Goal: Information Seeking & Learning: Learn about a topic

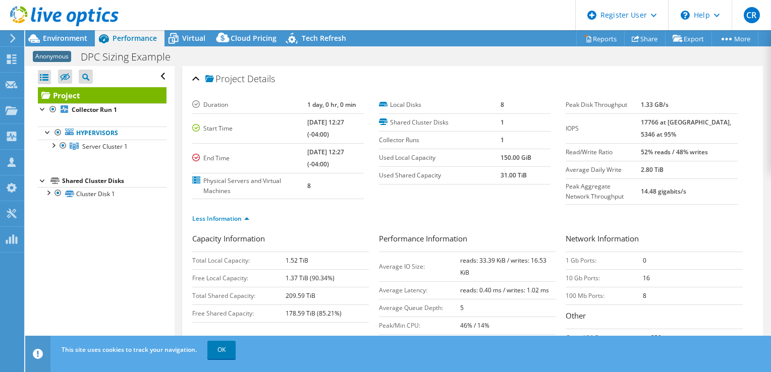
select select "USEast"
select select "USD"
click at [67, 39] on span "Environment" at bounding box center [65, 38] width 44 height 10
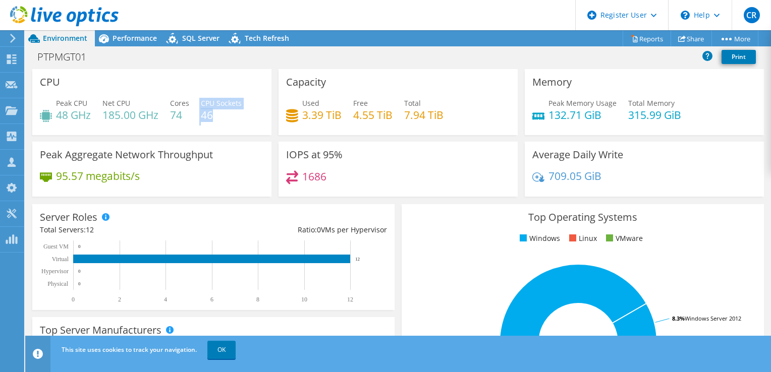
drag, startPoint x: 200, startPoint y: 102, endPoint x: 236, endPoint y: 123, distance: 40.9
click at [236, 123] on div "Peak CPU 48 GHz Net CPU 185.00 GHz Cores 74 CPU Sockets 46" at bounding box center [152, 114] width 224 height 33
drag, startPoint x: 168, startPoint y: 116, endPoint x: 188, endPoint y: 116, distance: 19.7
click at [188, 116] on div "Peak CPU 48 GHz Net CPU 185.00 GHz Cores 74 CPU Sockets 46" at bounding box center [152, 114] width 224 height 33
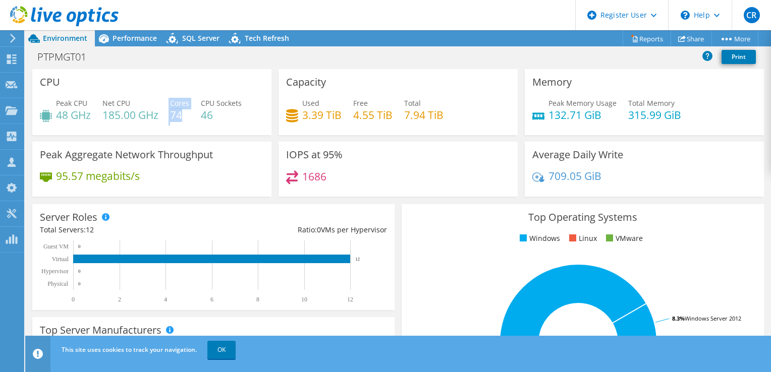
click at [188, 116] on h4 "74" at bounding box center [179, 114] width 19 height 11
drag, startPoint x: 200, startPoint y: 113, endPoint x: 225, endPoint y: 116, distance: 25.4
click at [225, 116] on div "Peak CPU 48 GHz Net CPU 185.00 GHz Cores 74 CPU Sockets 46" at bounding box center [152, 114] width 224 height 33
click at [225, 116] on h4 "46" at bounding box center [221, 114] width 41 height 11
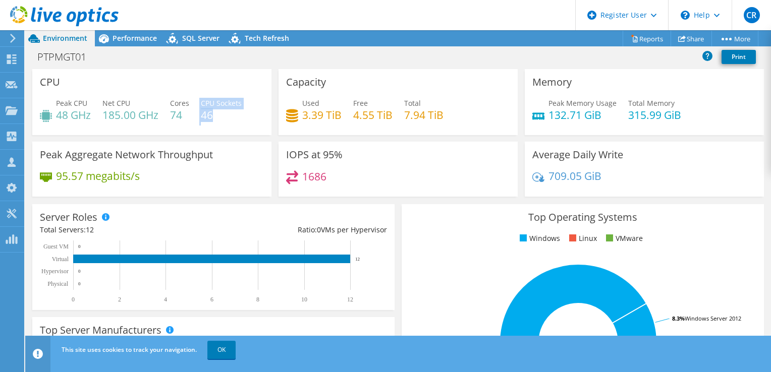
click at [225, 116] on h4 "46" at bounding box center [221, 114] width 41 height 11
click at [138, 33] on span "Performance" at bounding box center [134, 38] width 44 height 10
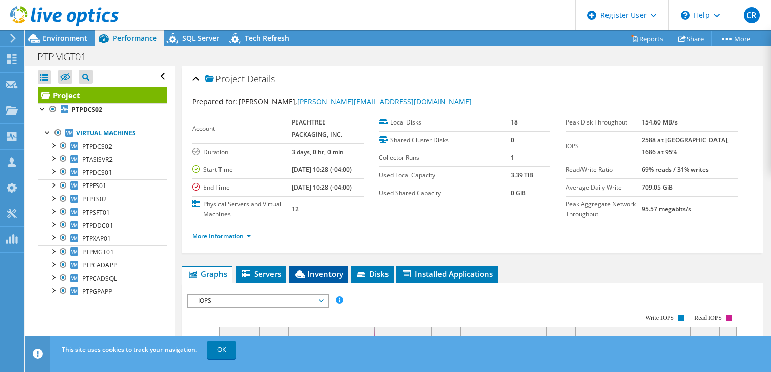
click at [328, 279] on span "Inventory" at bounding box center [318, 274] width 49 height 10
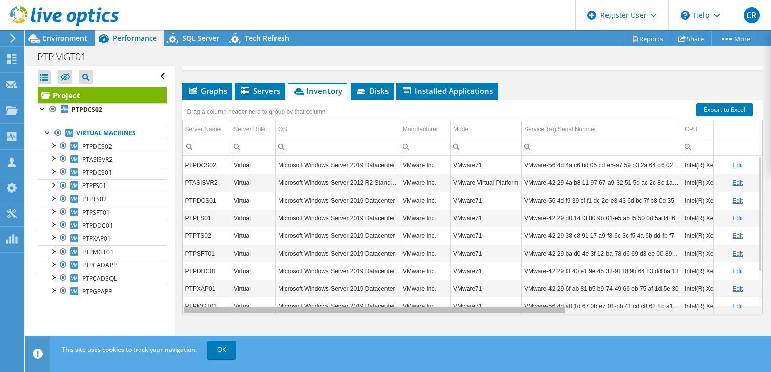
drag, startPoint x: 312, startPoint y: 310, endPoint x: 345, endPoint y: 301, distance: 34.5
click at [345, 301] on body "CR Dell User [PERSON_NAME] [PERSON_NAME][EMAIL_ADDRESS][PERSON_NAME][DOMAIN_NAM…" at bounding box center [385, 186] width 771 height 372
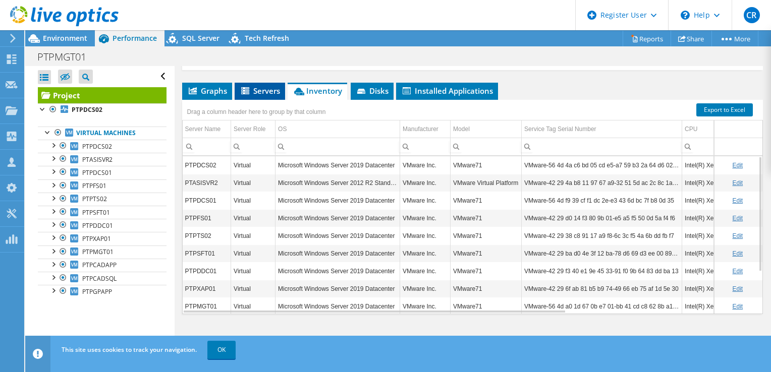
click at [264, 93] on span "Servers" at bounding box center [260, 91] width 40 height 10
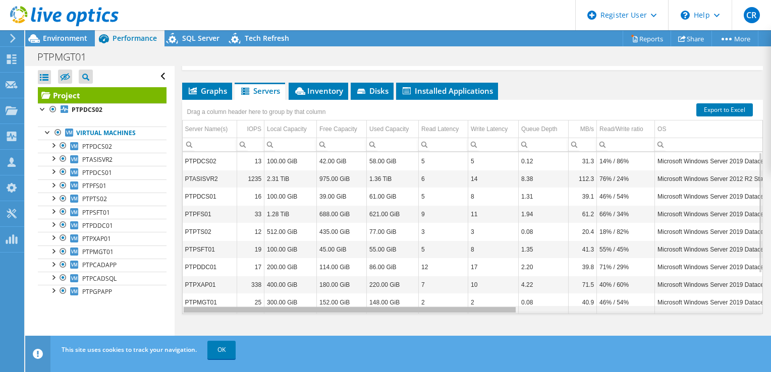
drag, startPoint x: 393, startPoint y: 309, endPoint x: 405, endPoint y: 301, distance: 14.1
click at [405, 301] on body "CR Dell User [PERSON_NAME] [PERSON_NAME][EMAIL_ADDRESS][PERSON_NAME][DOMAIN_NAM…" at bounding box center [385, 186] width 771 height 372
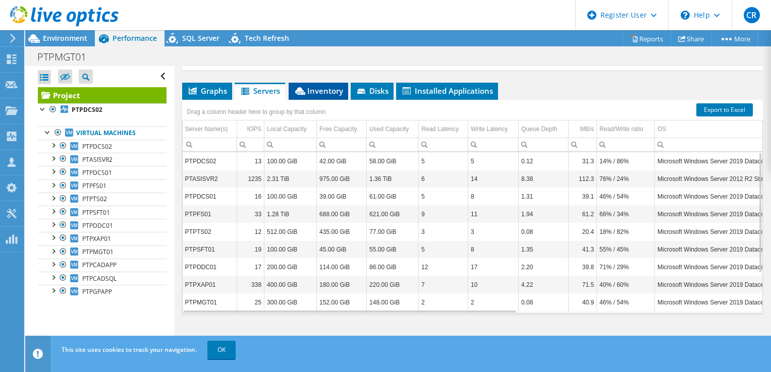
click at [332, 92] on span "Inventory" at bounding box center [318, 91] width 49 height 10
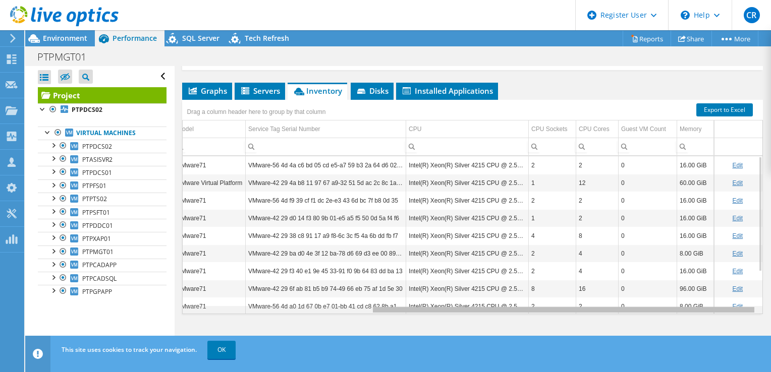
drag, startPoint x: 368, startPoint y: 311, endPoint x: 605, endPoint y: 312, distance: 237.6
click at [605, 312] on body "CR Dell User [PERSON_NAME] [PERSON_NAME][EMAIL_ADDRESS][PERSON_NAME][DOMAIN_NAM…" at bounding box center [385, 186] width 771 height 372
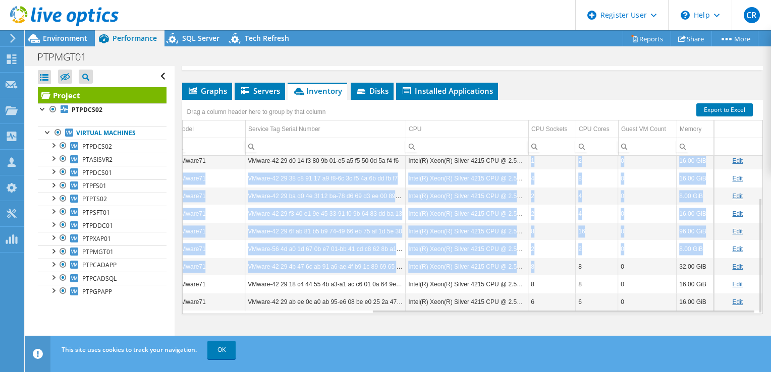
drag, startPoint x: 523, startPoint y: 160, endPoint x: 538, endPoint y: 267, distance: 108.0
click at [538, 267] on tbody "PTPDCS02 Virtual Microsoft Windows Server 2019 Datacenter VMware Inc. VMware71 …" at bounding box center [333, 205] width 855 height 212
click at [538, 267] on td "8" at bounding box center [551, 267] width 47 height 18
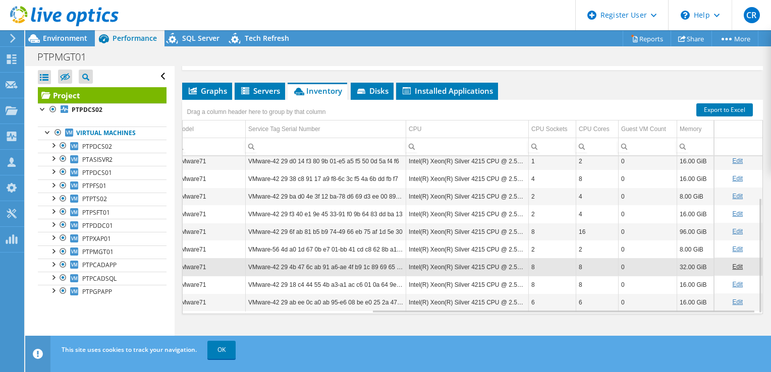
click at [548, 83] on ul "Graphs Servers Inventory Hypervisor Disks Cluster Disks Installed Applications" at bounding box center [472, 91] width 581 height 17
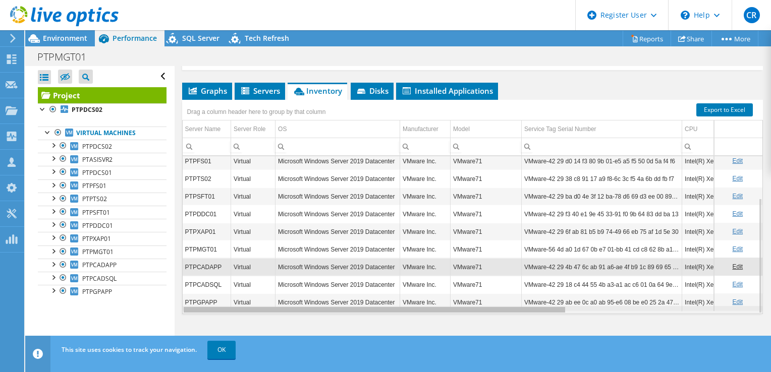
drag, startPoint x: 501, startPoint y: 311, endPoint x: 266, endPoint y: 307, distance: 235.1
click at [266, 307] on body "CR Dell User [PERSON_NAME] [PERSON_NAME][EMAIL_ADDRESS][PERSON_NAME][DOMAIN_NAM…" at bounding box center [385, 186] width 771 height 372
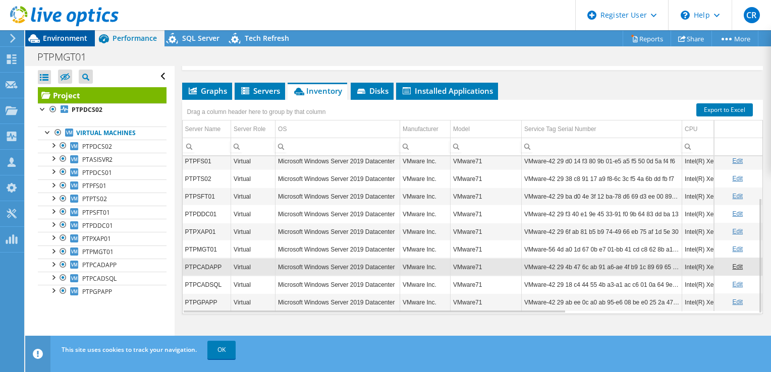
click at [65, 39] on span "Environment" at bounding box center [65, 38] width 44 height 10
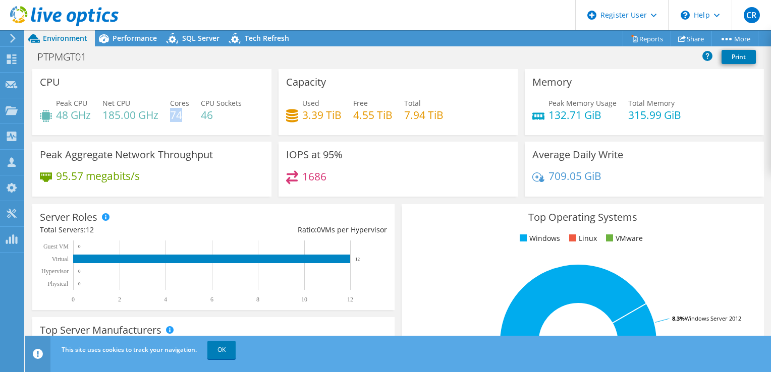
drag, startPoint x: 184, startPoint y: 115, endPoint x: 171, endPoint y: 115, distance: 12.6
click at [171, 115] on h4 "74" at bounding box center [179, 114] width 19 height 11
drag, startPoint x: 171, startPoint y: 115, endPoint x: 187, endPoint y: 121, distance: 16.8
click at [187, 121] on div "Peak CPU 48 GHz Net CPU 185.00 GHz Cores 74 CPU Sockets 46" at bounding box center [152, 114] width 224 height 33
click at [275, 138] on div "Capacity Used 3.39 TiB Free 4.55 TiB Total 7.94 TiB" at bounding box center [398, 105] width 246 height 73
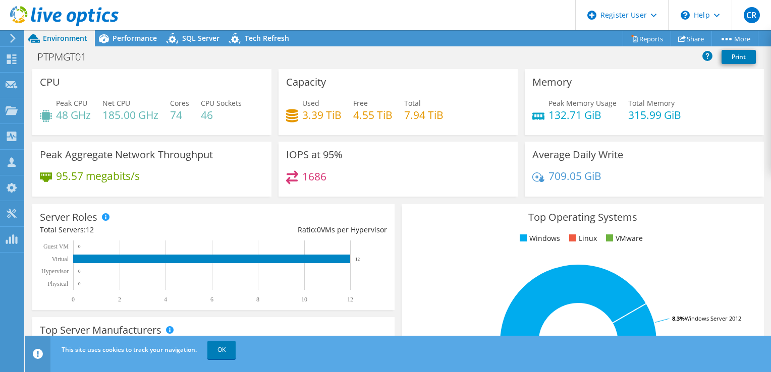
click at [123, 75] on div "CPU Peak CPU 48 GHz Net CPU 185.00 GHz Cores 74 CPU Sockets 46" at bounding box center [151, 102] width 239 height 66
click at [139, 61] on div "PTPMGT01 Print" at bounding box center [397, 56] width 745 height 19
click at [126, 34] on span "Performance" at bounding box center [134, 38] width 44 height 10
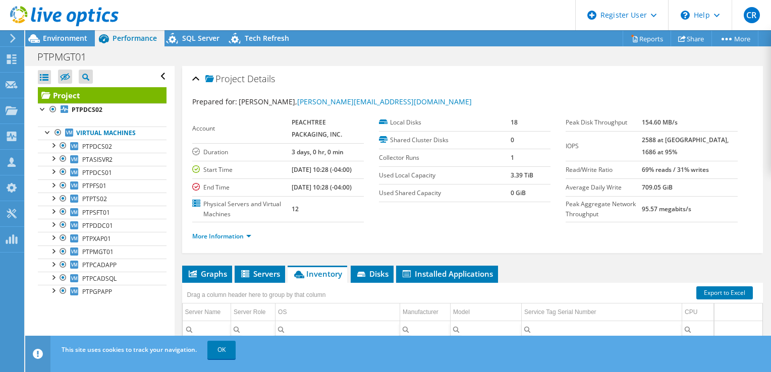
drag, startPoint x: 502, startPoint y: 191, endPoint x: 544, endPoint y: 193, distance: 42.4
click at [544, 193] on tr "Used Shared Capacity 0 GiB" at bounding box center [464, 193] width 171 height 18
drag, startPoint x: 544, startPoint y: 193, endPoint x: 491, endPoint y: 211, distance: 56.5
click at [491, 211] on section "Account PEACHTREE PACKAGING, INC. Duration 3 days, 0 hr, 0 min Start Time [DATE…" at bounding box center [379, 168] width 374 height 108
drag, startPoint x: 502, startPoint y: 194, endPoint x: 536, endPoint y: 192, distance: 33.8
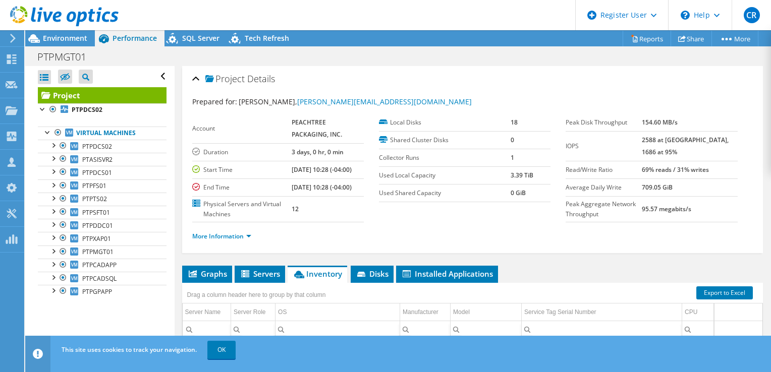
click at [536, 192] on tr "Used Shared Capacity 0 GiB" at bounding box center [464, 193] width 171 height 18
drag, startPoint x: 536, startPoint y: 192, endPoint x: 501, endPoint y: 227, distance: 49.6
click at [501, 222] on section "Account PEACHTREE PACKAGING, INC. Duration 3 days, 0 hr, 0 min Start Time [DATE…" at bounding box center [379, 168] width 374 height 108
click at [56, 38] on span "Environment" at bounding box center [65, 38] width 44 height 10
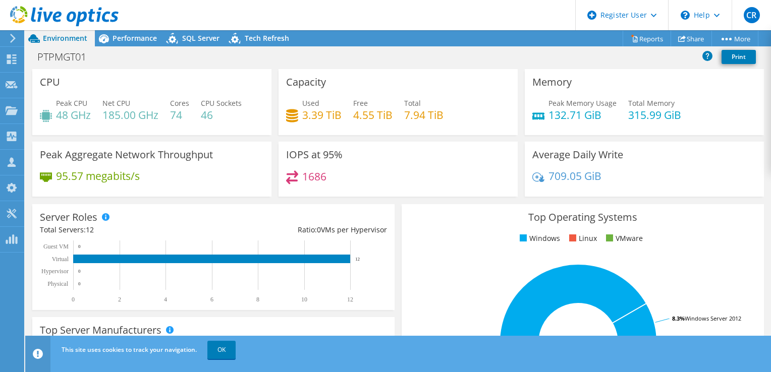
click at [388, 55] on div "PTPMGT01 Print" at bounding box center [397, 56] width 745 height 19
drag, startPoint x: 138, startPoint y: 114, endPoint x: 228, endPoint y: 122, distance: 90.1
click at [228, 122] on div "Peak CPU 48 GHz Net CPU 185.00 GHz Cores 74 CPU Sockets 46" at bounding box center [152, 114] width 224 height 33
click at [227, 122] on div "Peak CPU 48 GHz Net CPU 185.00 GHz Cores 74 CPU Sockets 46" at bounding box center [152, 114] width 224 height 33
drag, startPoint x: 545, startPoint y: 116, endPoint x: 615, endPoint y: 116, distance: 70.6
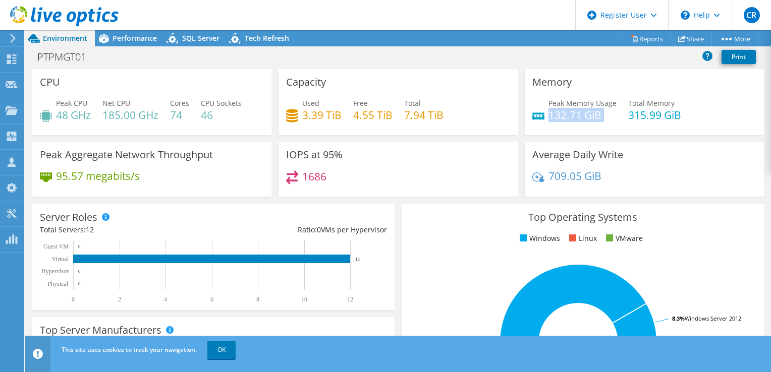
click at [615, 116] on div "Peak Memory Usage 132.71 GiB Total Memory 315.99 GiB" at bounding box center [644, 114] width 224 height 33
drag, startPoint x: 217, startPoint y: 114, endPoint x: 185, endPoint y: 116, distance: 31.8
click at [185, 116] on div "Peak CPU 48 GHz Net CPU 185.00 GHz Cores 74 CPU Sockets 46" at bounding box center [152, 114] width 224 height 33
click at [185, 116] on h4 "74" at bounding box center [179, 114] width 19 height 11
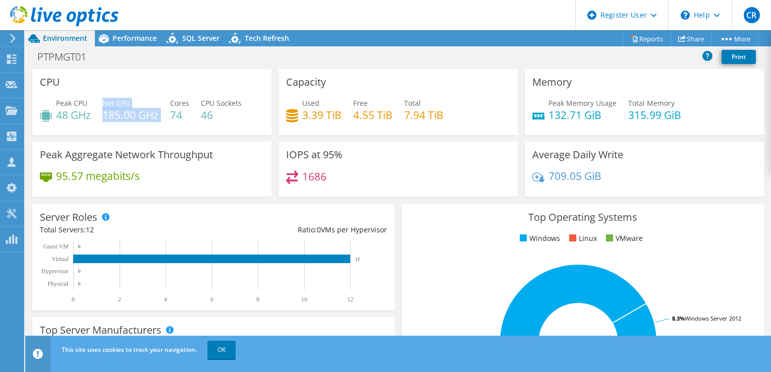
drag, startPoint x: 102, startPoint y: 114, endPoint x: 169, endPoint y: 120, distance: 67.4
click at [169, 120] on div "Peak CPU 48 GHz Net CPU 185.00 GHz Cores 74 CPU Sockets 46" at bounding box center [152, 114] width 224 height 33
click at [165, 120] on div "Peak CPU 48 GHz Net CPU 185.00 GHz Cores 74 CPU Sockets 46" at bounding box center [152, 114] width 224 height 33
click at [159, 86] on div "CPU Peak CPU 48 GHz Net CPU 185.00 GHz Cores 74 CPU Sockets 46" at bounding box center [151, 102] width 239 height 66
drag, startPoint x: 332, startPoint y: 55, endPoint x: 358, endPoint y: 50, distance: 26.7
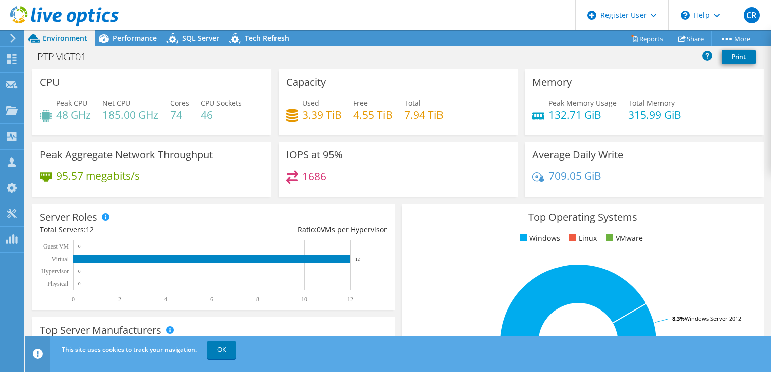
click at [332, 55] on div "PTPMGT01 Print" at bounding box center [397, 56] width 745 height 19
click at [112, 39] on icon at bounding box center [104, 39] width 18 height 18
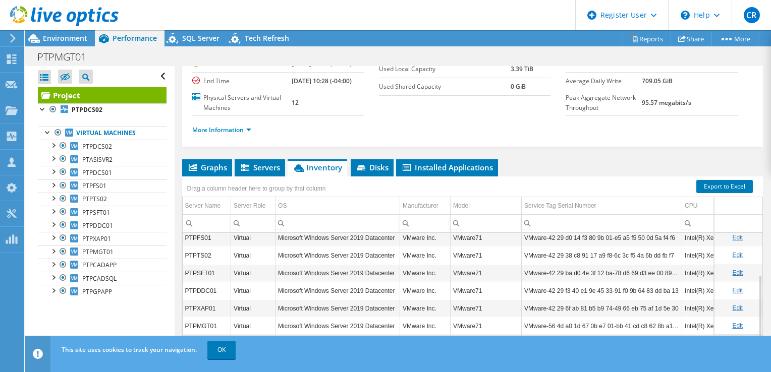
scroll to position [118, 0]
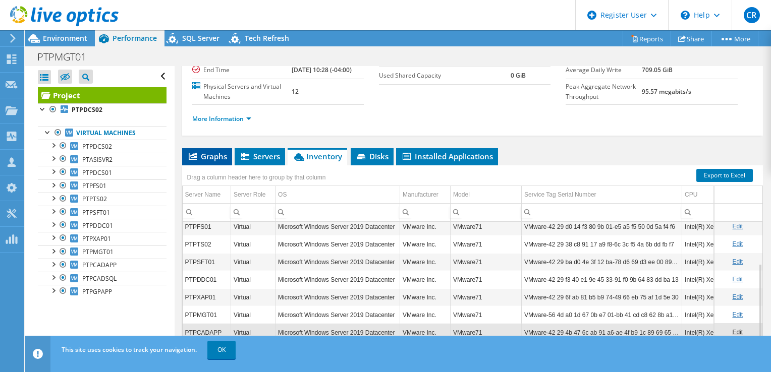
click at [208, 161] on span "Graphs" at bounding box center [207, 156] width 40 height 10
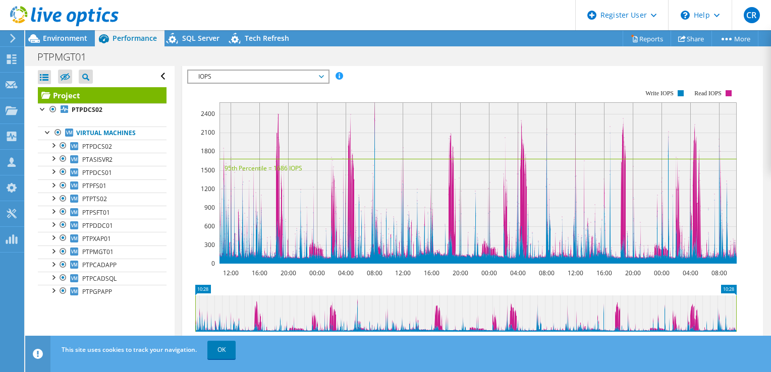
scroll to position [235, 0]
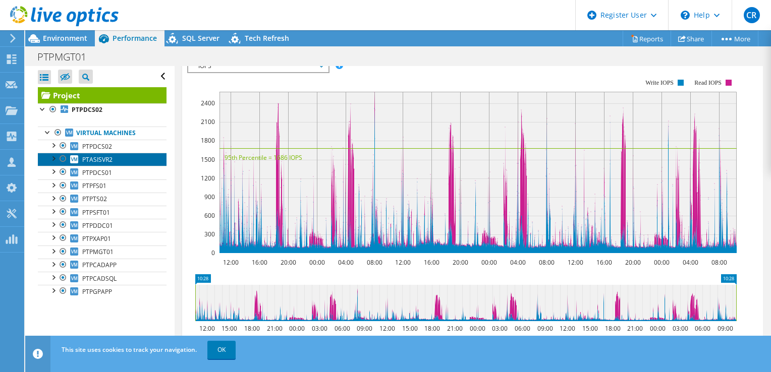
click at [84, 156] on span "PTASISVR2" at bounding box center [97, 159] width 30 height 9
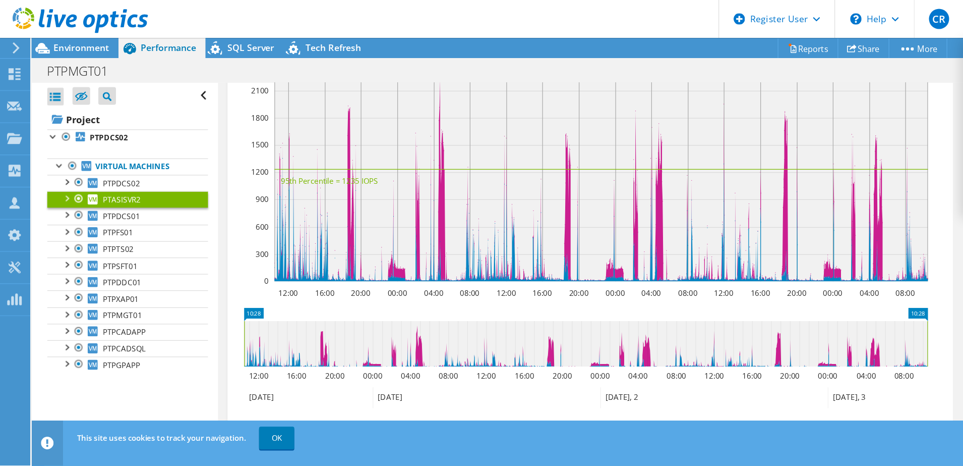
scroll to position [183, 0]
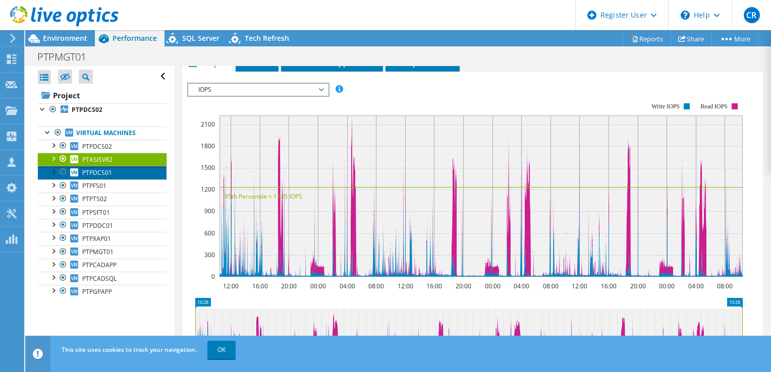
click at [105, 170] on span "PTPDCS01" at bounding box center [97, 172] width 30 height 9
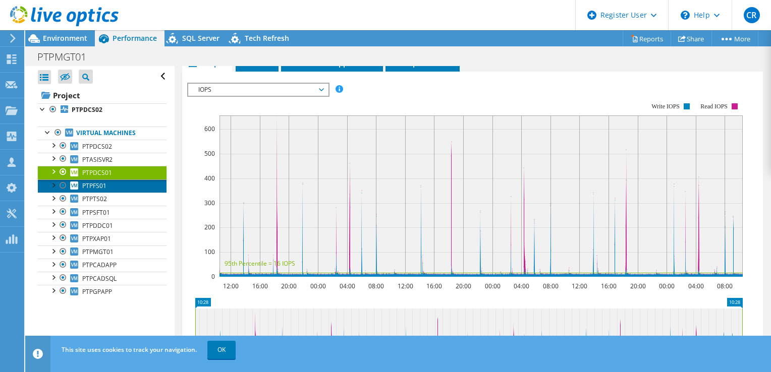
click at [87, 182] on span "PTPFS01" at bounding box center [94, 186] width 24 height 9
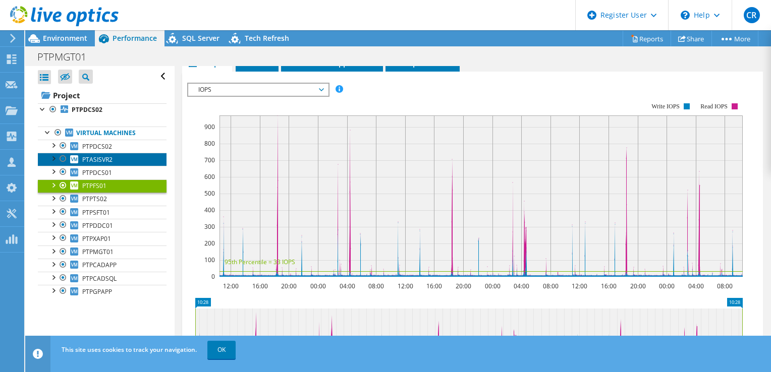
click at [105, 158] on span "PTASISVR2" at bounding box center [97, 159] width 30 height 9
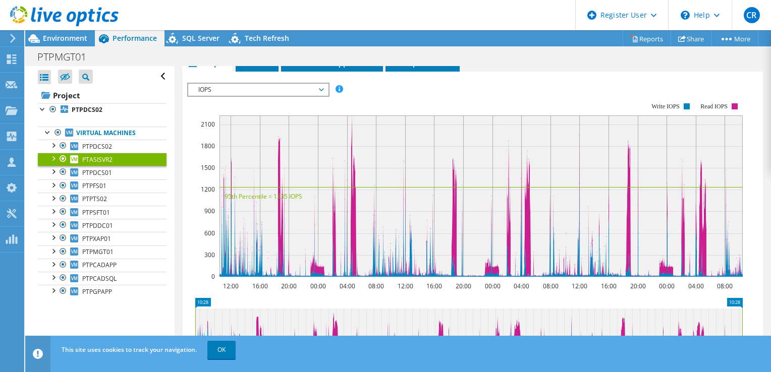
click at [323, 88] on span "IOPS" at bounding box center [258, 90] width 140 height 12
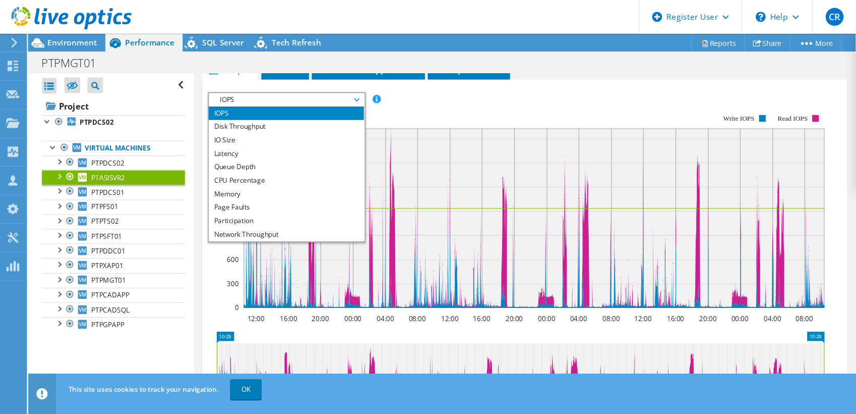
scroll to position [184, 0]
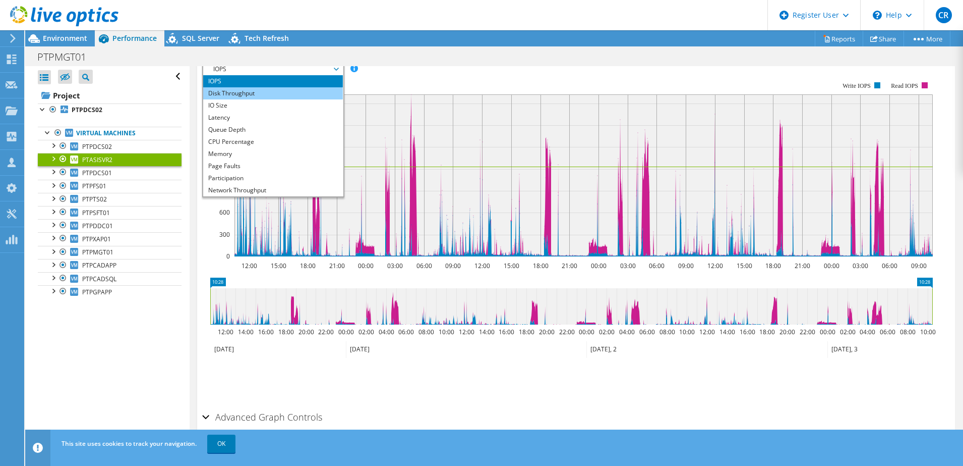
click at [241, 98] on li "Disk Throughput" at bounding box center [273, 93] width 140 height 12
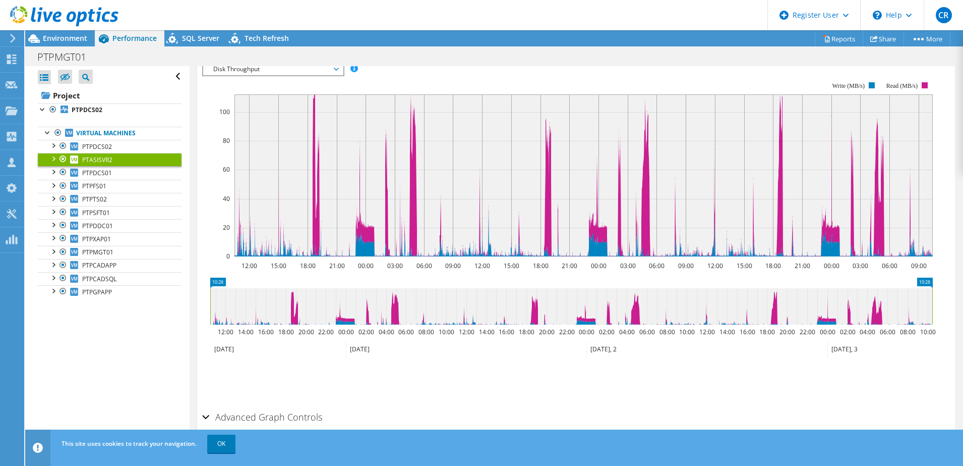
click at [339, 69] on span "Disk Throughput" at bounding box center [273, 69] width 140 height 12
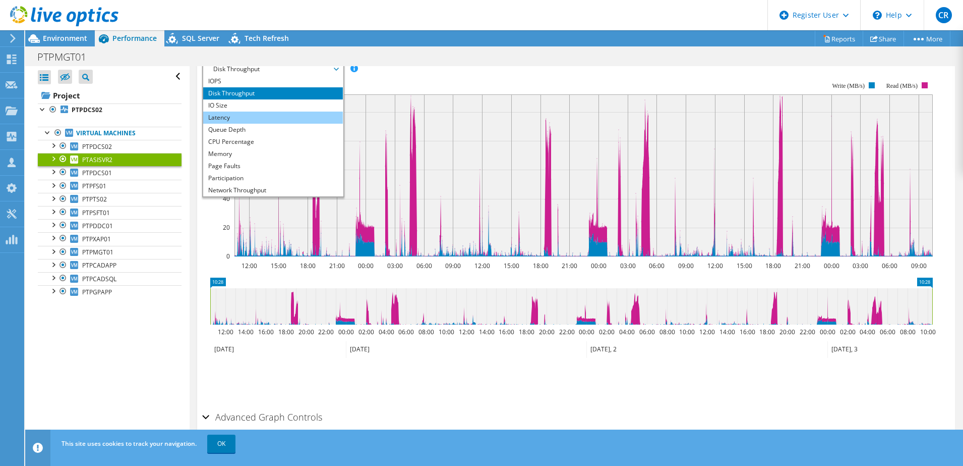
click at [221, 117] on li "Latency" at bounding box center [273, 117] width 140 height 12
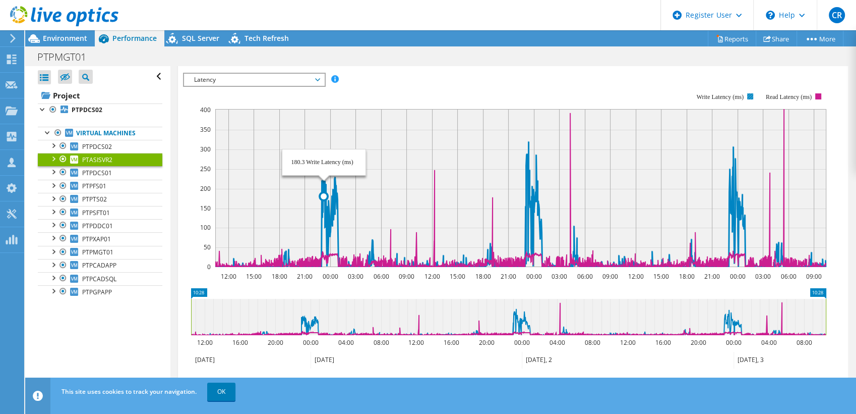
click at [340, 178] on rect at bounding box center [520, 188] width 611 height 158
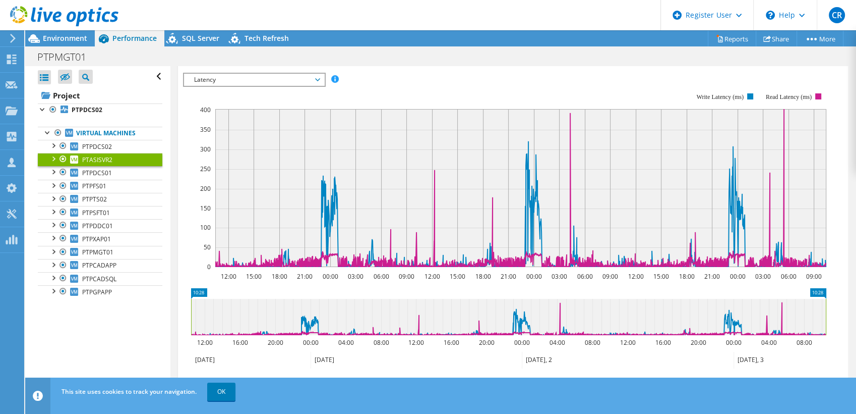
click at [395, 82] on rect at bounding box center [505, 180] width 644 height 202
click at [312, 74] on span "Latency" at bounding box center [254, 80] width 130 height 12
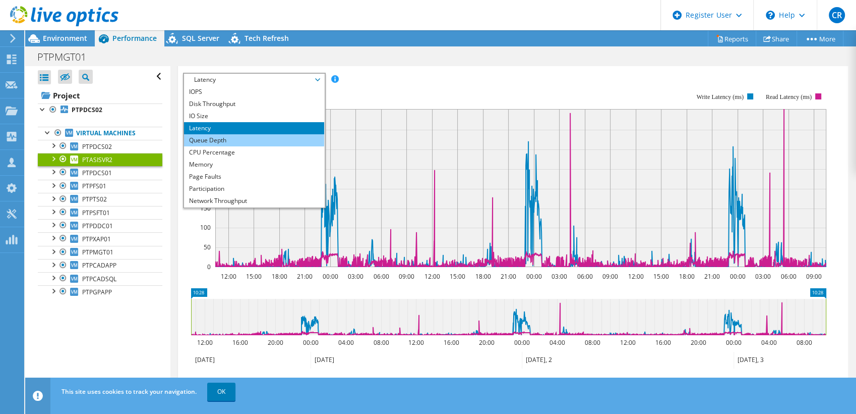
click at [218, 134] on li "Queue Depth" at bounding box center [254, 140] width 140 height 12
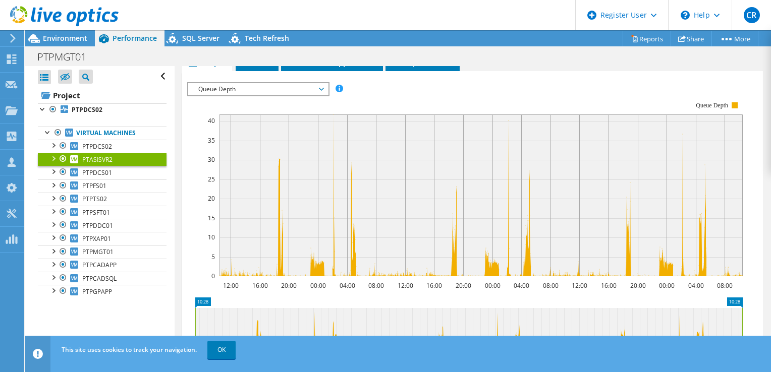
click at [315, 84] on span "Queue Depth" at bounding box center [258, 89] width 130 height 12
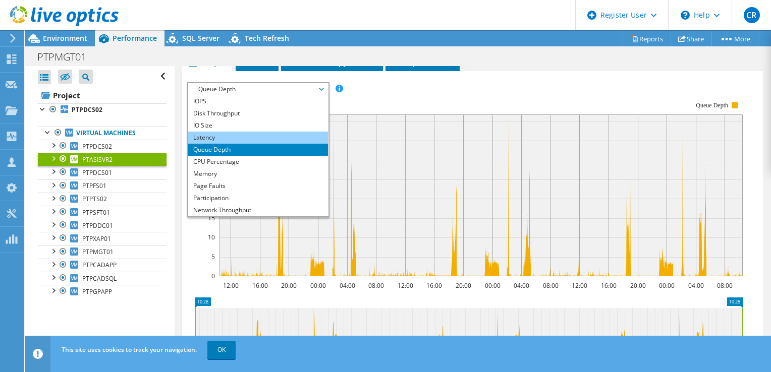
click at [218, 135] on li "Latency" at bounding box center [258, 138] width 140 height 12
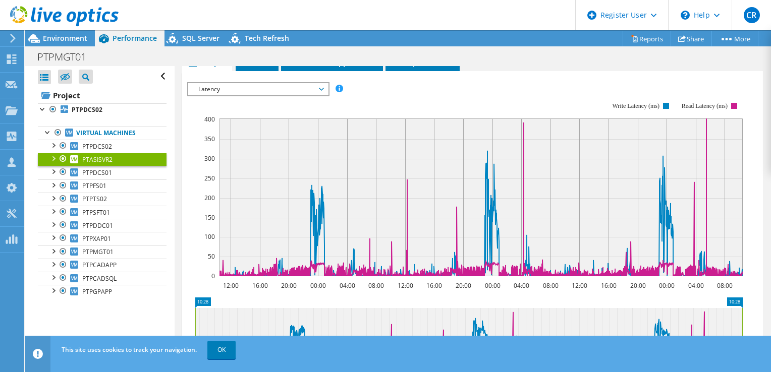
click at [315, 88] on span "Latency" at bounding box center [258, 89] width 130 height 12
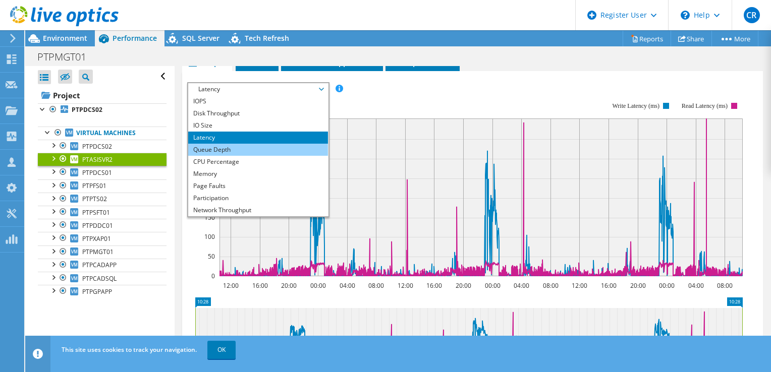
click at [218, 146] on li "Queue Depth" at bounding box center [258, 150] width 140 height 12
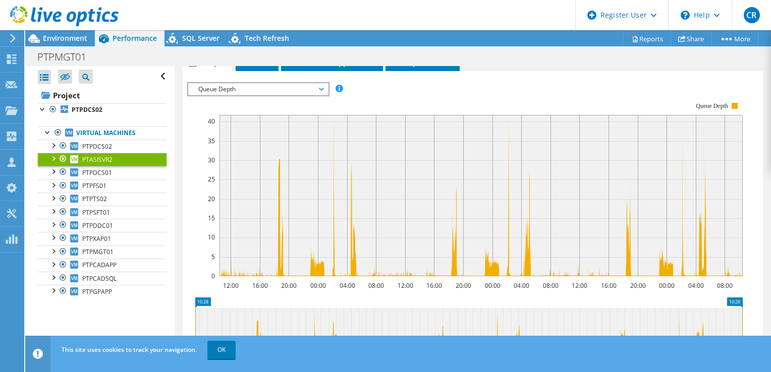
click at [318, 87] on span "Queue Depth" at bounding box center [258, 89] width 130 height 12
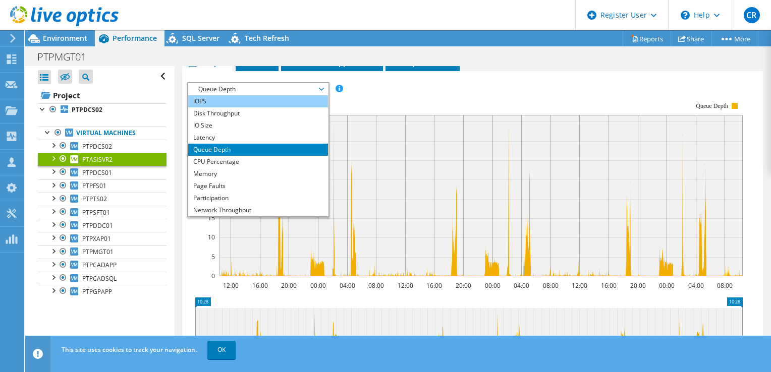
click at [222, 98] on li "IOPS" at bounding box center [258, 101] width 140 height 12
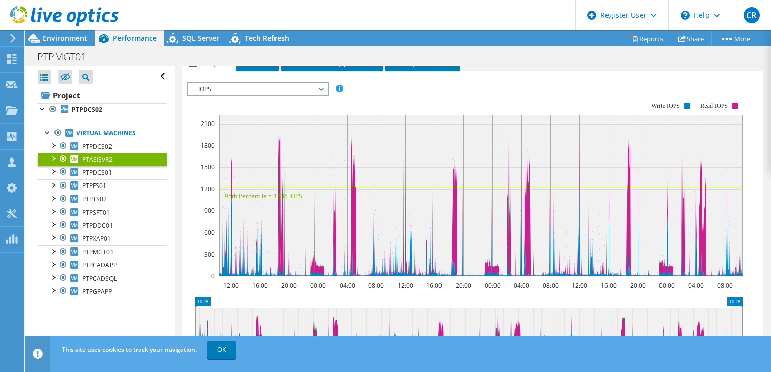
click at [317, 86] on span "IOPS" at bounding box center [258, 89] width 130 height 12
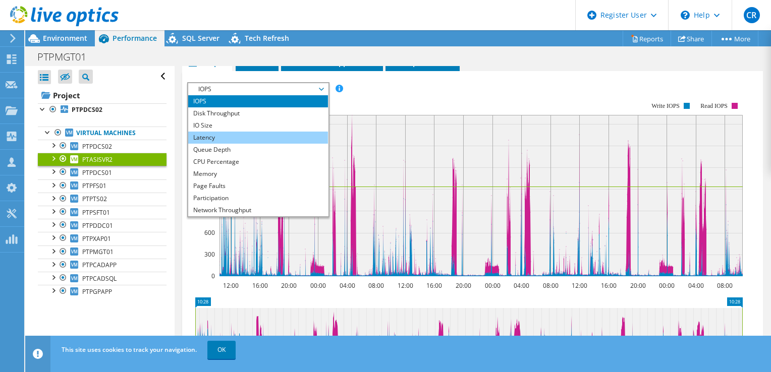
click at [218, 134] on li "Latency" at bounding box center [258, 138] width 140 height 12
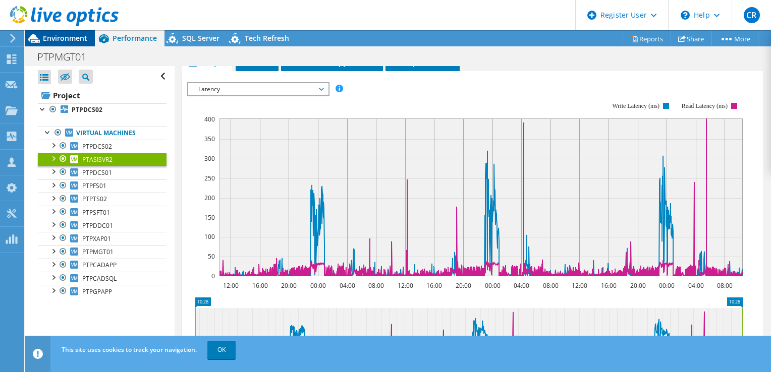
click at [71, 36] on span "Environment" at bounding box center [65, 38] width 44 height 10
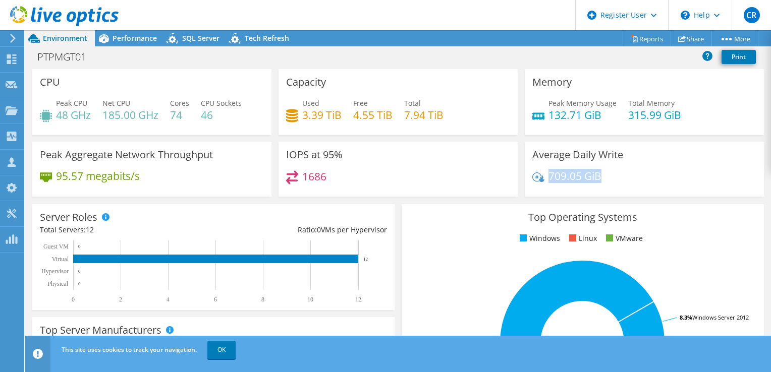
drag, startPoint x: 543, startPoint y: 177, endPoint x: 604, endPoint y: 175, distance: 61.6
click at [604, 175] on div "709.05 GiB" at bounding box center [644, 180] width 224 height 21
drag, startPoint x: 297, startPoint y: 114, endPoint x: 339, endPoint y: 114, distance: 42.4
click at [339, 114] on div "Used 3.39 TiB Free 4.55 TiB Total 7.94 TiB" at bounding box center [398, 114] width 224 height 33
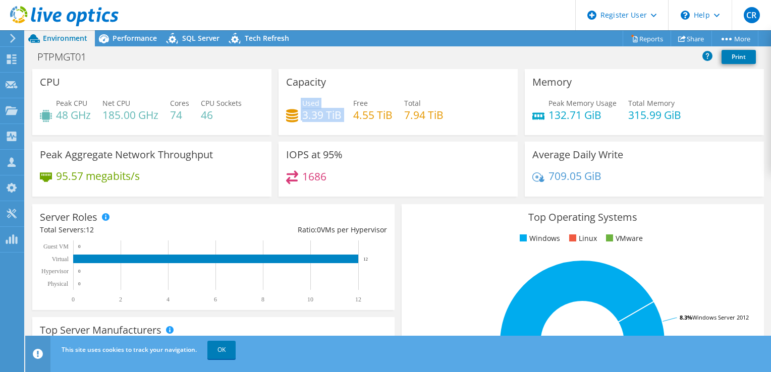
drag, startPoint x: 339, startPoint y: 114, endPoint x: 347, endPoint y: 125, distance: 13.3
click at [347, 125] on div "Used 3.39 TiB Free 4.55 TiB Total 7.94 TiB" at bounding box center [398, 114] width 224 height 33
click at [548, 180] on h4 "709.05 GiB" at bounding box center [574, 175] width 53 height 11
drag, startPoint x: 543, startPoint y: 177, endPoint x: 606, endPoint y: 177, distance: 62.5
click at [606, 177] on div "709.05 GiB" at bounding box center [644, 180] width 224 height 21
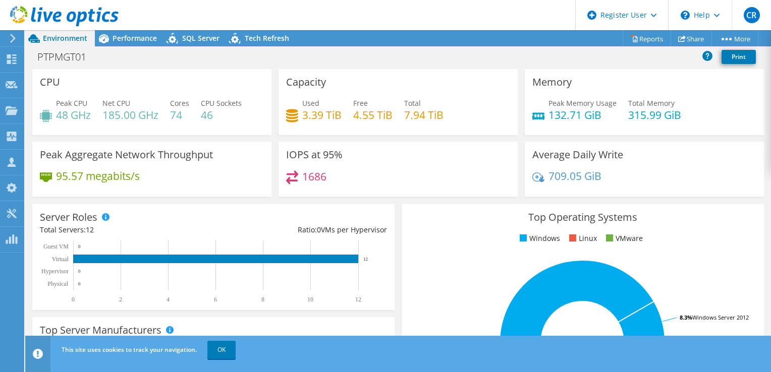
click at [590, 192] on div "Average Daily Write 709.05 GiB" at bounding box center [644, 169] width 239 height 55
drag, startPoint x: 300, startPoint y: 116, endPoint x: 338, endPoint y: 112, distance: 38.5
click at [338, 112] on h4 "3.39 TiB" at bounding box center [321, 114] width 39 height 11
drag, startPoint x: 338, startPoint y: 112, endPoint x: 344, endPoint y: 117, distance: 6.9
click at [344, 117] on div "Used 3.39 TiB Free 4.55 TiB Total 7.94 TiB" at bounding box center [398, 114] width 224 height 33
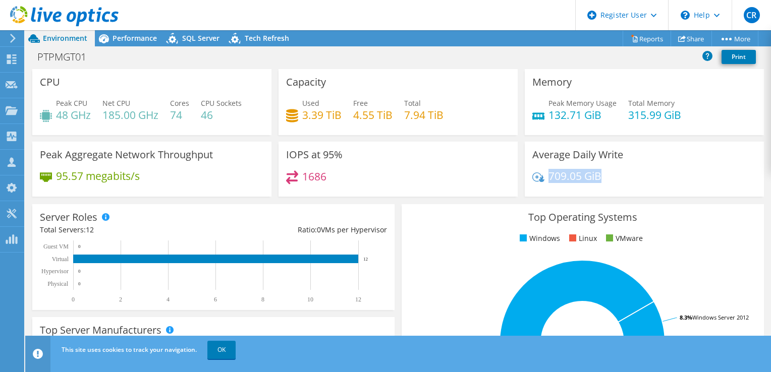
drag, startPoint x: 545, startPoint y: 178, endPoint x: 617, endPoint y: 181, distance: 72.2
click at [617, 181] on div "709.05 GiB" at bounding box center [644, 180] width 224 height 21
drag, startPoint x: 617, startPoint y: 181, endPoint x: 546, endPoint y: 182, distance: 71.1
click at [548, 182] on h4 "709.05 GiB" at bounding box center [574, 175] width 53 height 11
click at [546, 185] on div "709.05 GiB" at bounding box center [644, 180] width 224 height 21
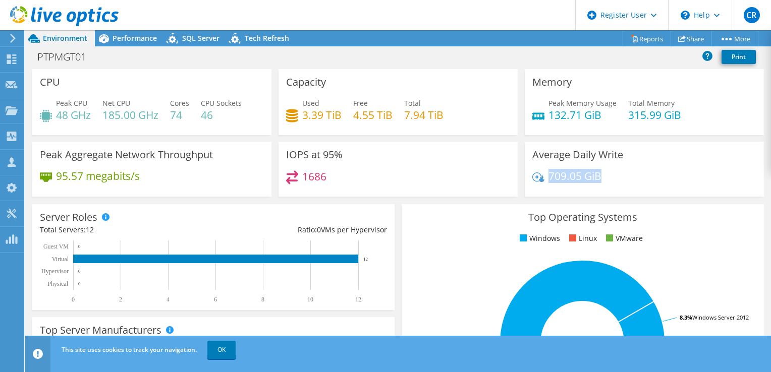
drag, startPoint x: 545, startPoint y: 177, endPoint x: 604, endPoint y: 177, distance: 59.0
click at [604, 177] on div "709.05 GiB" at bounding box center [644, 180] width 224 height 21
click at [367, 60] on div "PTPMGT01 Print" at bounding box center [397, 56] width 745 height 19
click at [127, 37] on span "Performance" at bounding box center [134, 38] width 44 height 10
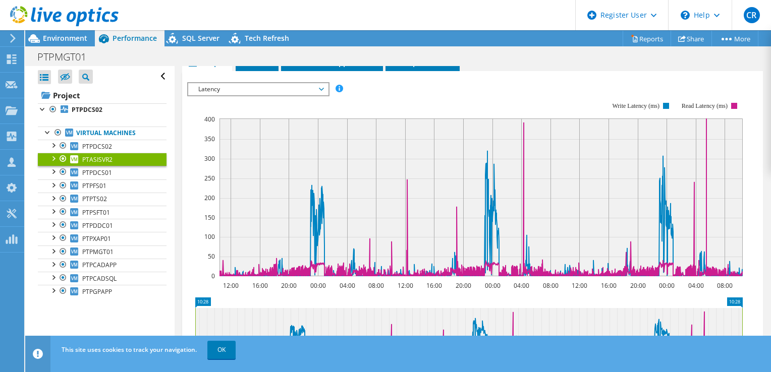
click at [277, 83] on span "Latency" at bounding box center [258, 89] width 130 height 12
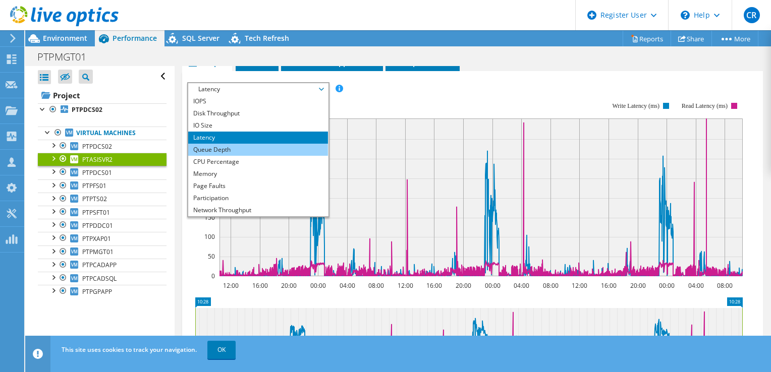
click at [236, 148] on li "Queue Depth" at bounding box center [258, 150] width 140 height 12
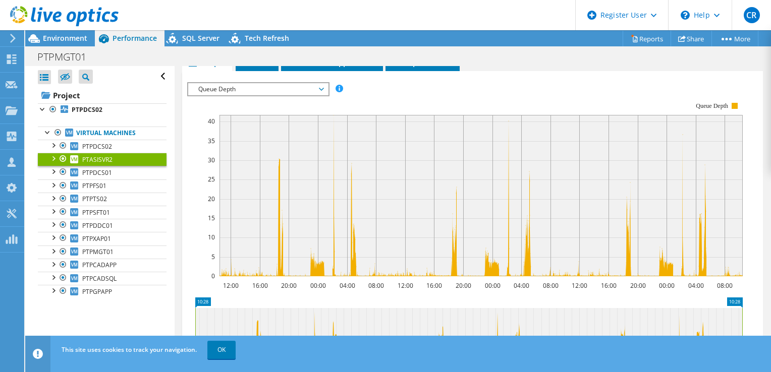
click at [440, 23] on header "CR Dell User [PERSON_NAME] [PERSON_NAME][EMAIL_ADDRESS][PERSON_NAME][DOMAIN_NAM…" at bounding box center [385, 15] width 771 height 30
click at [441, 11] on header "CR Dell User [PERSON_NAME] [PERSON_NAME][EMAIL_ADDRESS][PERSON_NAME][DOMAIN_NAM…" at bounding box center [385, 15] width 771 height 30
click at [320, 103] on rect at bounding box center [464, 189] width 555 height 202
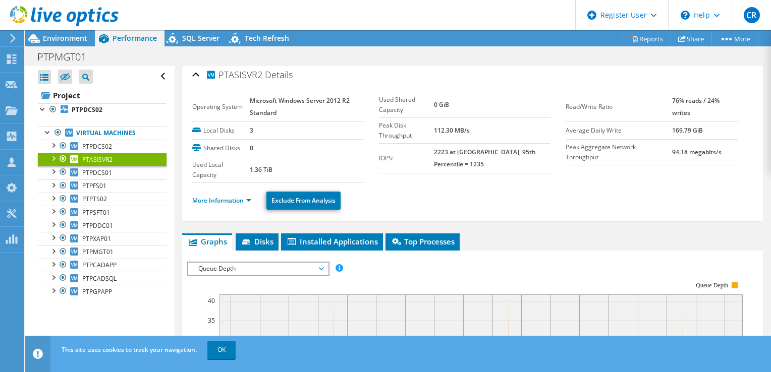
scroll to position [0, 0]
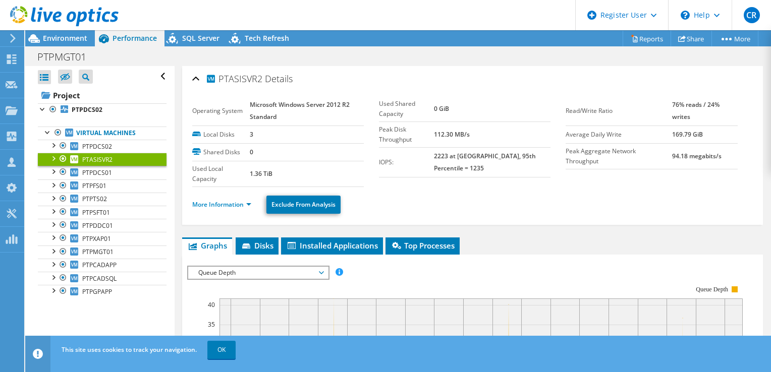
click at [292, 271] on span "Queue Depth" at bounding box center [258, 273] width 130 height 12
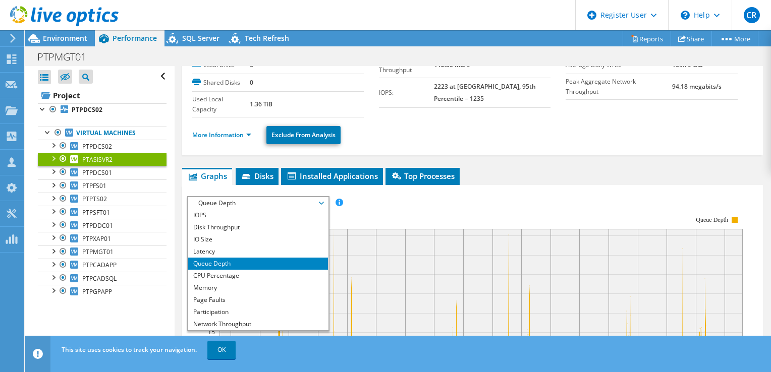
scroll to position [118, 0]
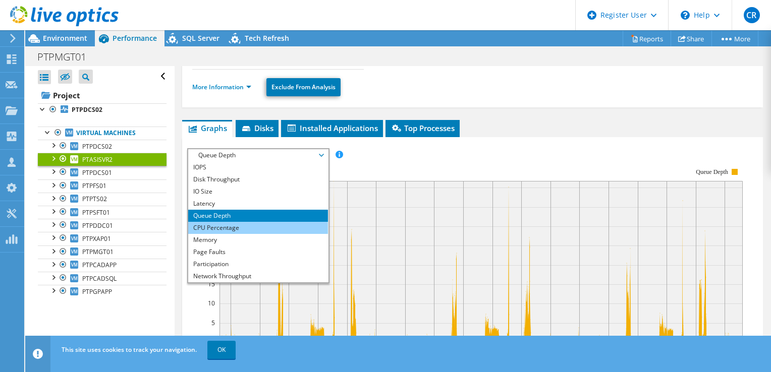
click at [226, 227] on li "CPU Percentage" at bounding box center [258, 228] width 140 height 12
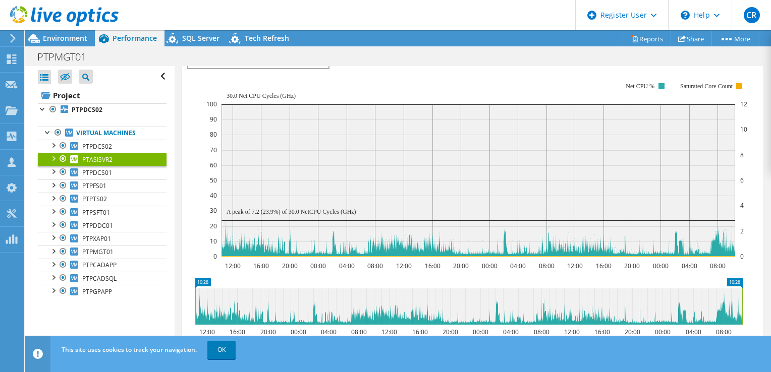
scroll to position [207, 0]
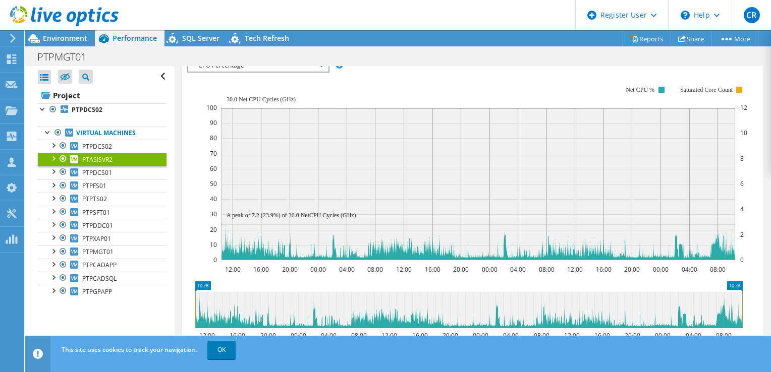
click at [309, 68] on span "CPU Percentage" at bounding box center [258, 66] width 130 height 12
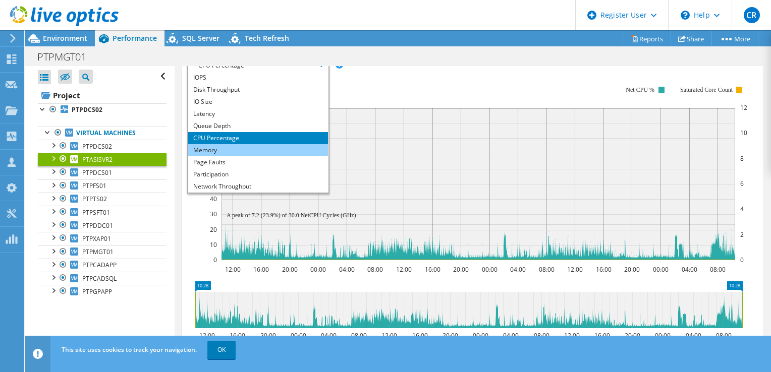
drag, startPoint x: 220, startPoint y: 144, endPoint x: 233, endPoint y: 146, distance: 13.3
click at [220, 144] on li "Memory" at bounding box center [258, 150] width 140 height 12
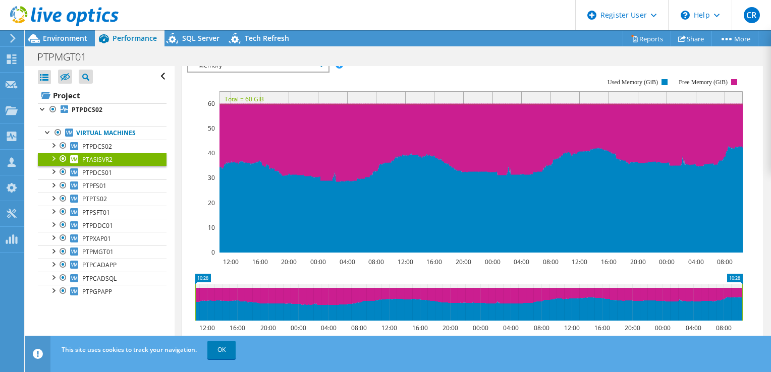
scroll to position [90, 0]
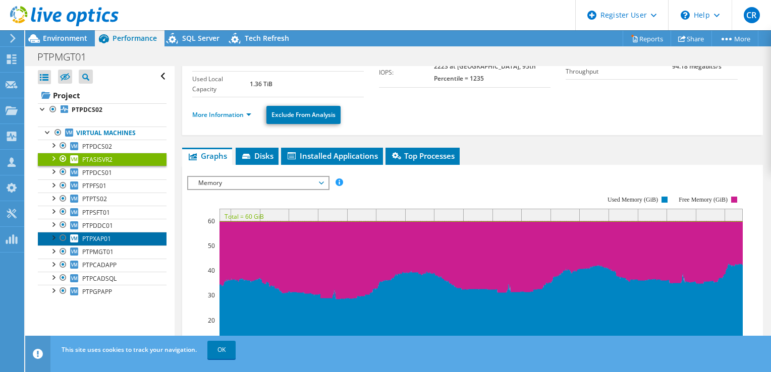
click at [104, 235] on span "PTPXAP01" at bounding box center [96, 239] width 29 height 9
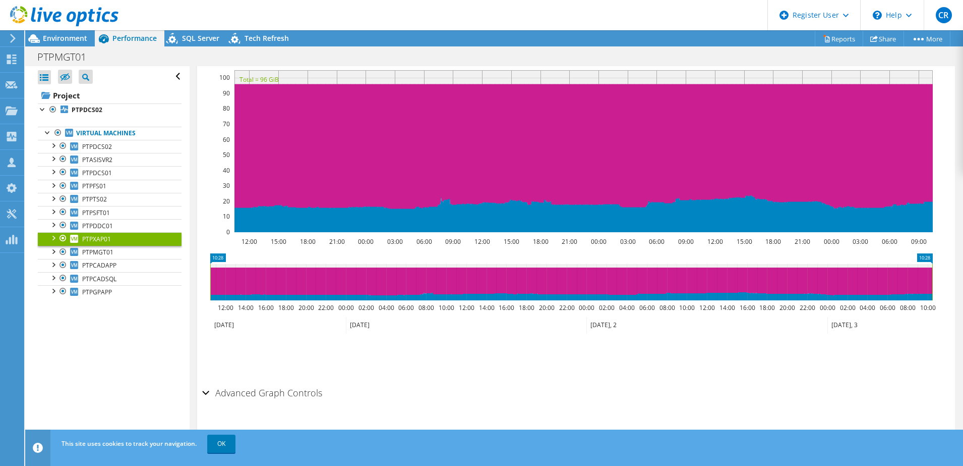
scroll to position [0, 0]
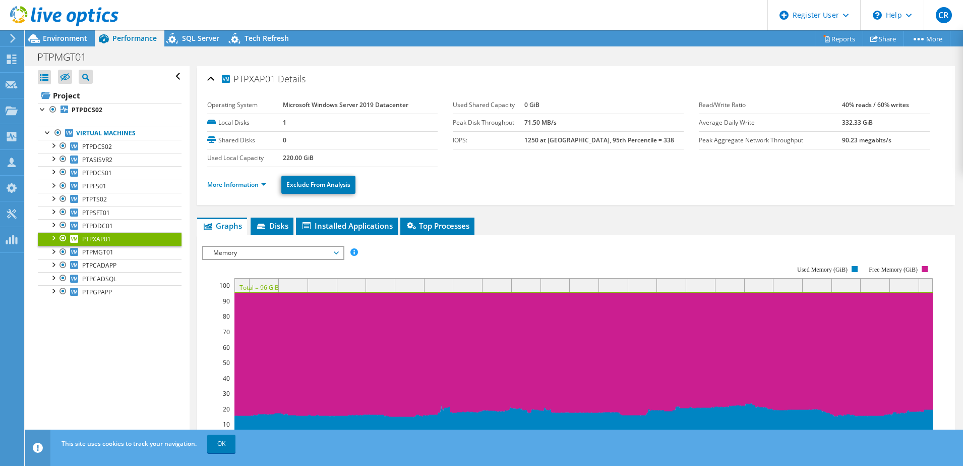
click at [323, 253] on span "Memory" at bounding box center [273, 253] width 130 height 12
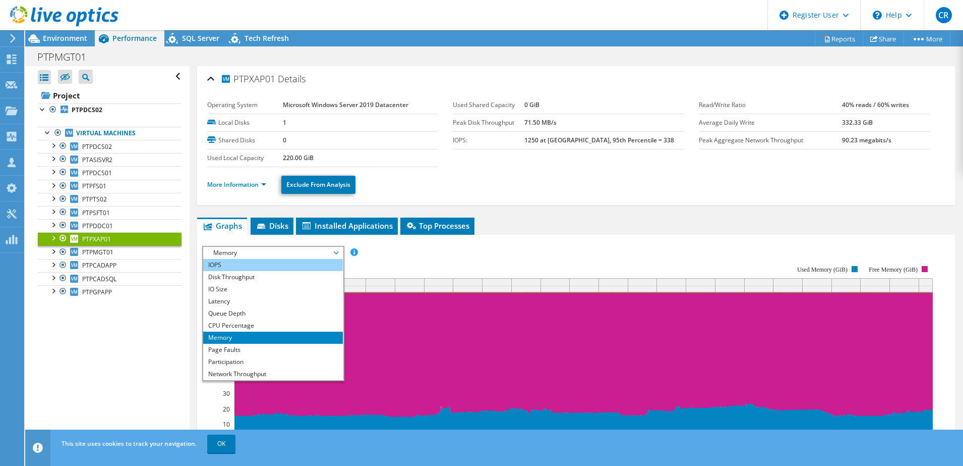
click at [246, 266] on li "IOPS" at bounding box center [273, 265] width 140 height 12
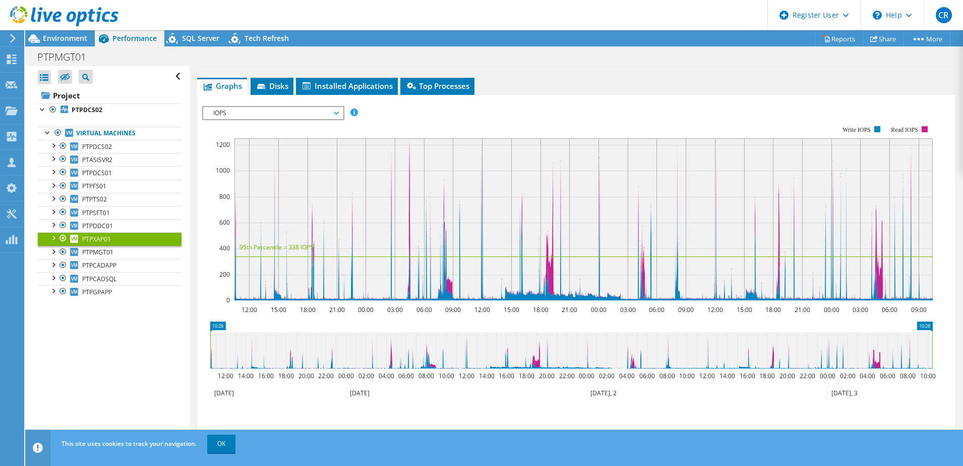
scroll to position [147, 0]
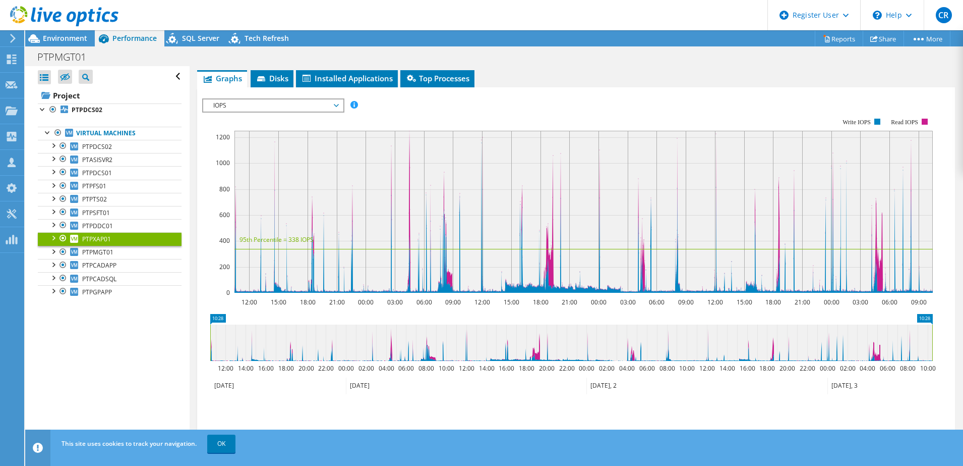
click at [301, 102] on span "IOPS" at bounding box center [273, 105] width 130 height 12
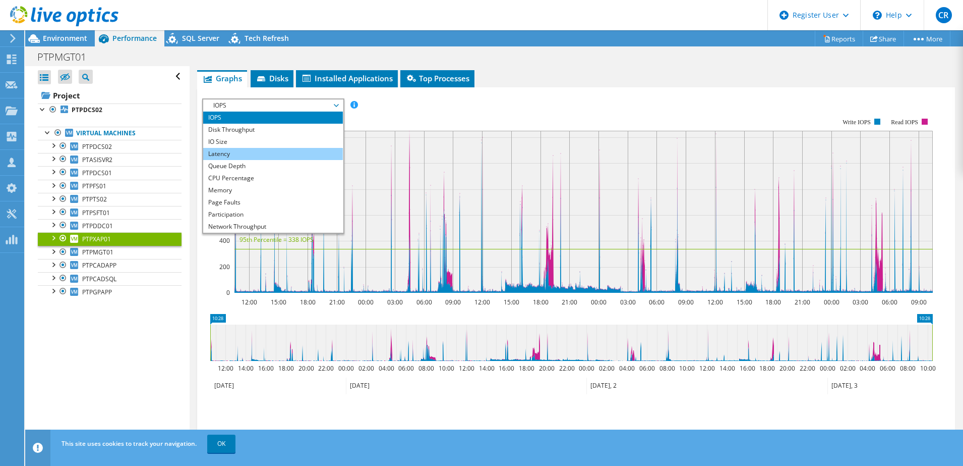
click at [238, 151] on li "Latency" at bounding box center [273, 154] width 140 height 12
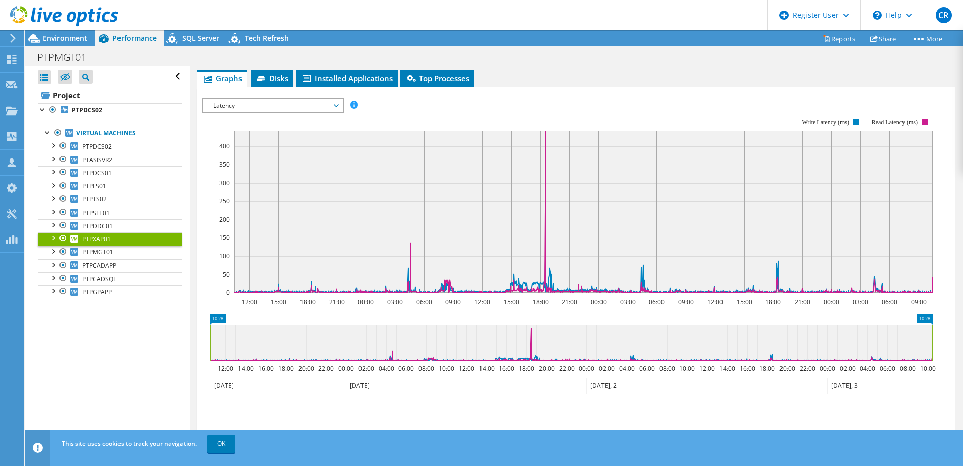
click at [331, 106] on span "Latency" at bounding box center [273, 105] width 130 height 12
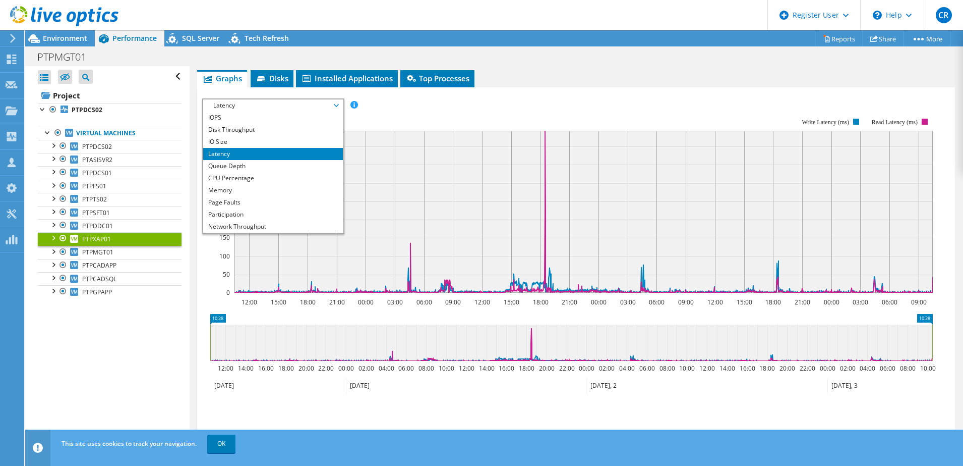
scroll to position [36, 0]
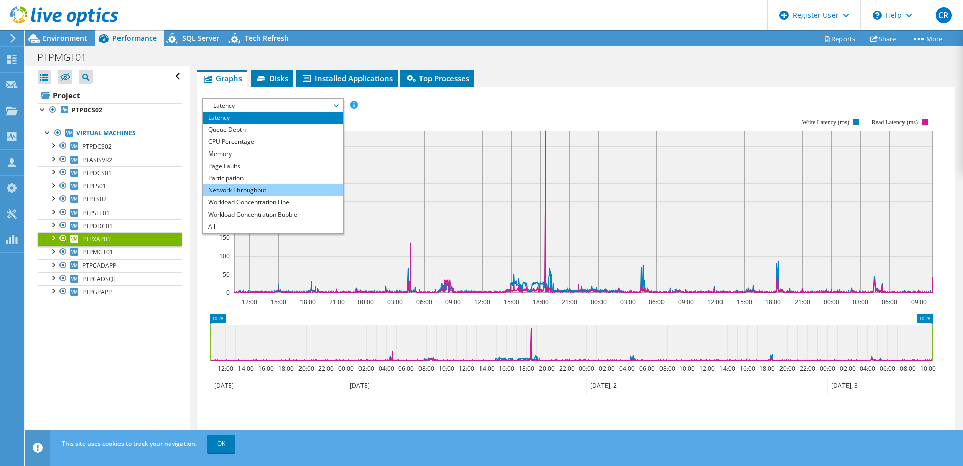
click at [251, 189] on li "Network Throughput" at bounding box center [273, 190] width 140 height 12
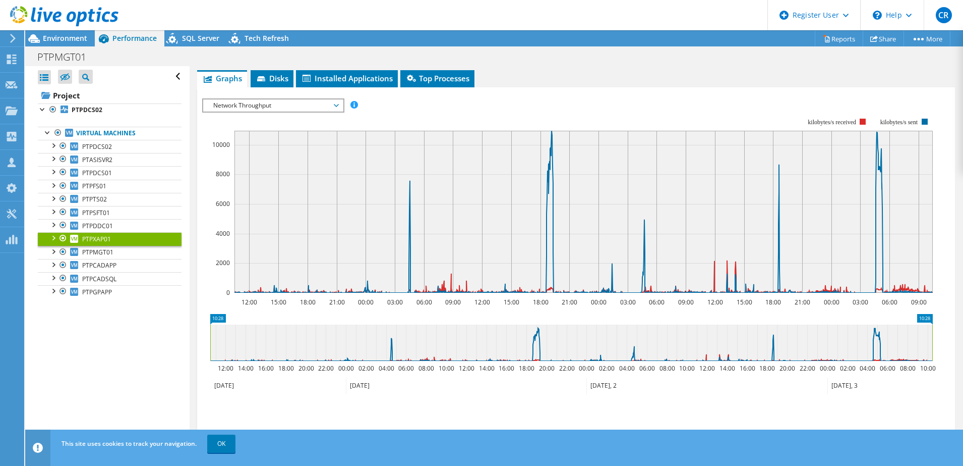
click at [329, 105] on span "Network Throughput" at bounding box center [273, 105] width 130 height 12
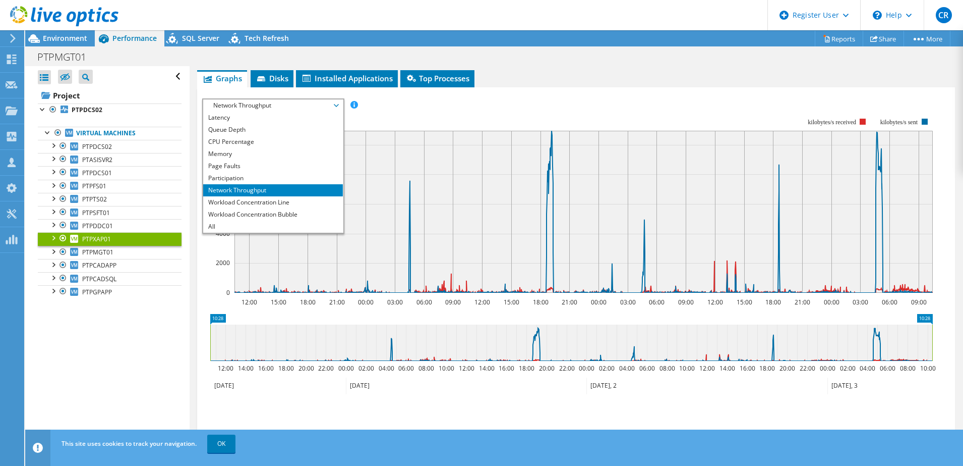
click at [403, 110] on rect at bounding box center [567, 205] width 731 height 202
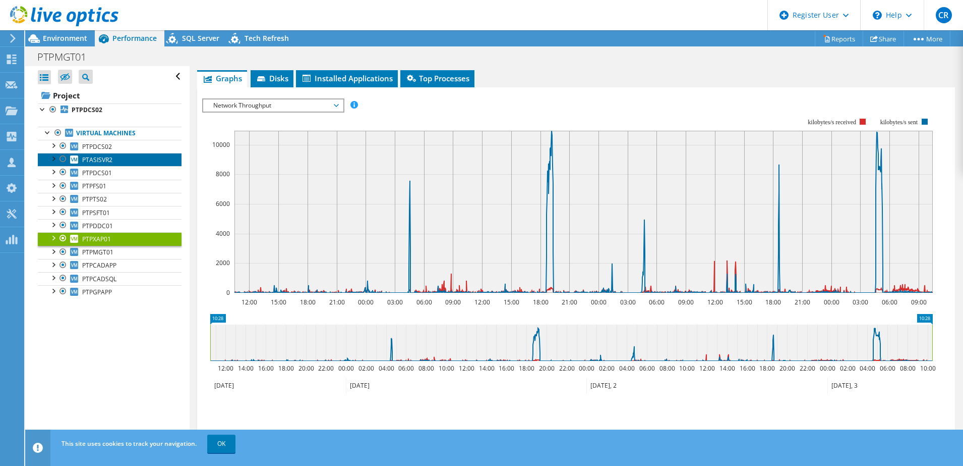
click at [89, 155] on span "PTASISVR2" at bounding box center [97, 159] width 30 height 9
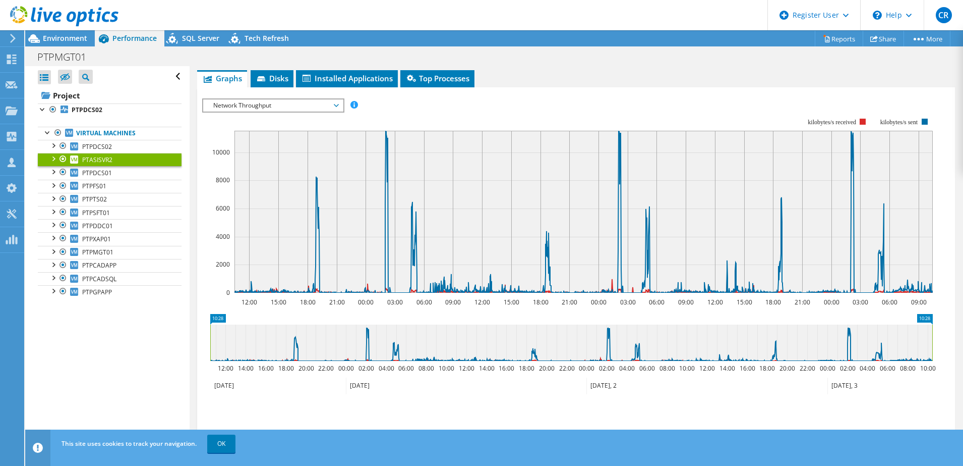
click at [318, 97] on div "IOPS Disk Throughput IO Size Latency Queue Depth CPU Percentage Memory Page Fau…" at bounding box center [576, 268] width 748 height 350
click at [321, 105] on span "Network Throughput" at bounding box center [273, 105] width 130 height 12
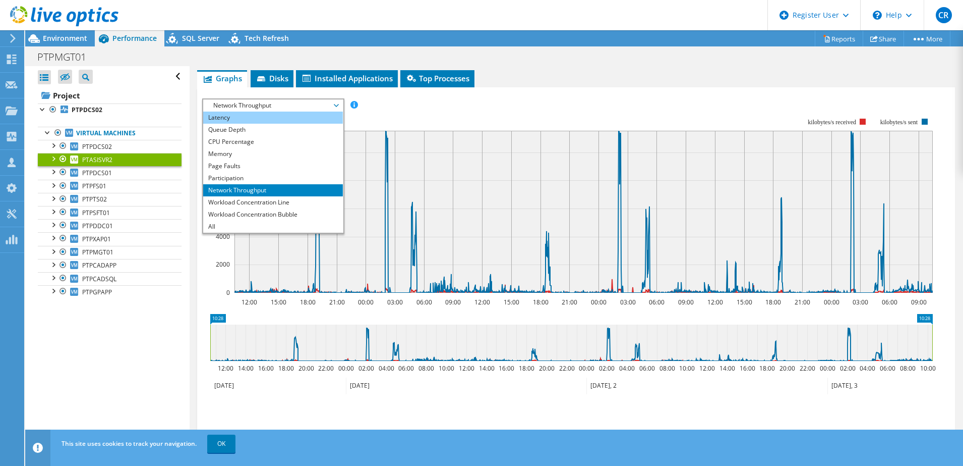
click at [228, 116] on li "Latency" at bounding box center [273, 117] width 140 height 12
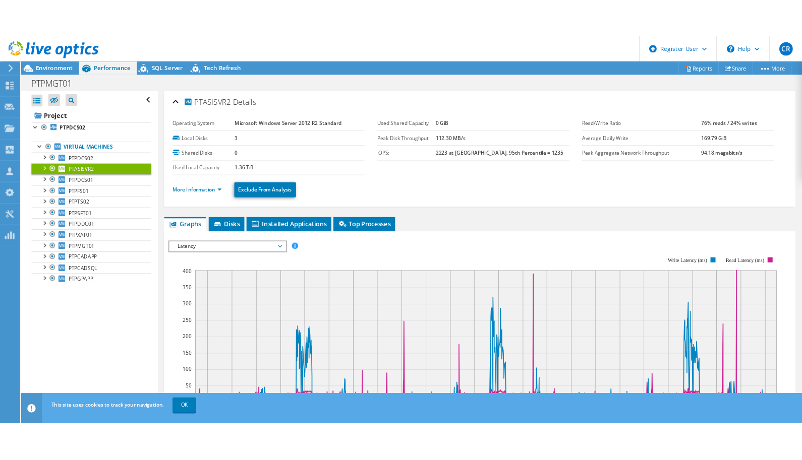
scroll to position [36, 0]
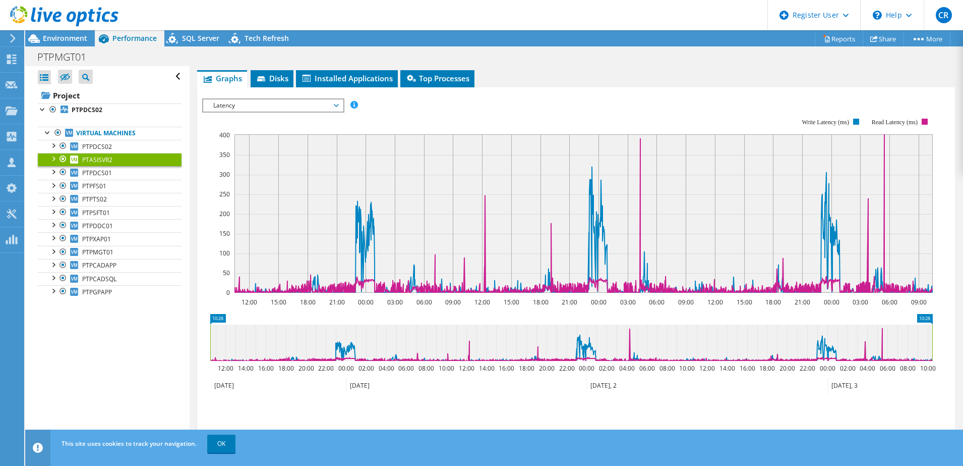
drag, startPoint x: 548, startPoint y: 62, endPoint x: 548, endPoint y: 55, distance: 6.6
click at [548, 62] on div "PTPMGT01 Print" at bounding box center [494, 56] width 938 height 19
click at [338, 103] on span "Latency" at bounding box center [273, 105] width 140 height 12
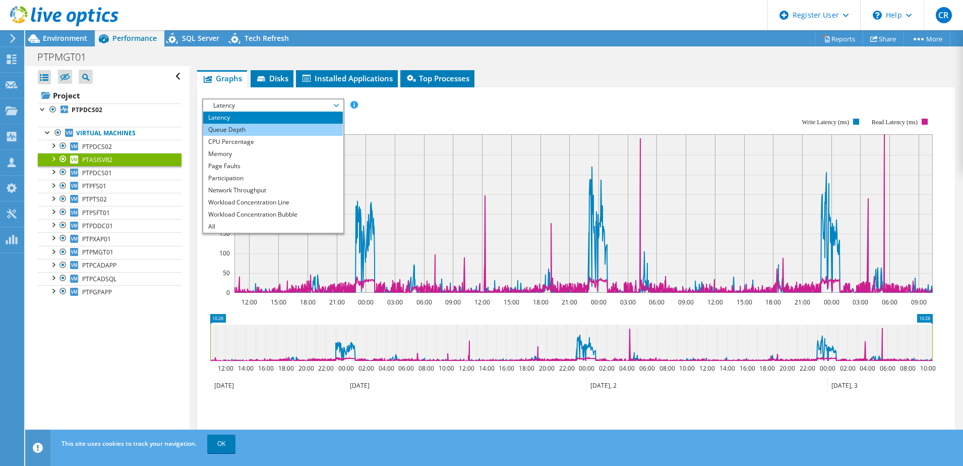
click at [246, 132] on li "Queue Depth" at bounding box center [273, 130] width 140 height 12
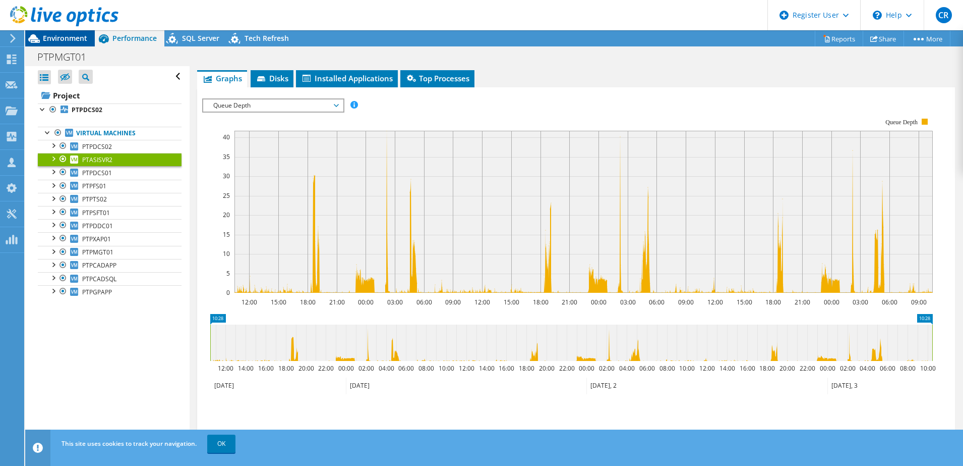
click at [56, 37] on span "Environment" at bounding box center [65, 38] width 44 height 10
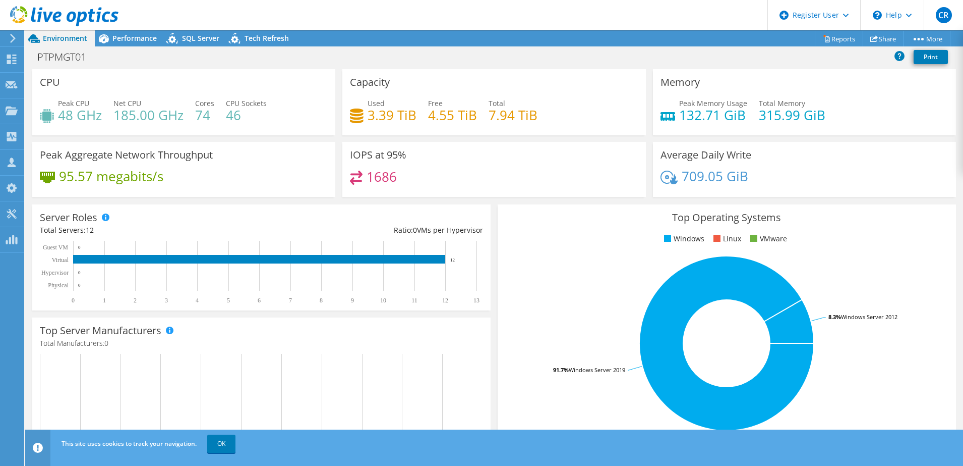
click at [389, 11] on header "CR Dell User [PERSON_NAME] [PERSON_NAME][EMAIL_ADDRESS][PERSON_NAME][DOMAIN_NAM…" at bounding box center [481, 15] width 963 height 30
click at [424, 10] on header "CR Dell User [PERSON_NAME] [PERSON_NAME][EMAIL_ADDRESS][PERSON_NAME][DOMAIN_NAM…" at bounding box center [481, 15] width 963 height 30
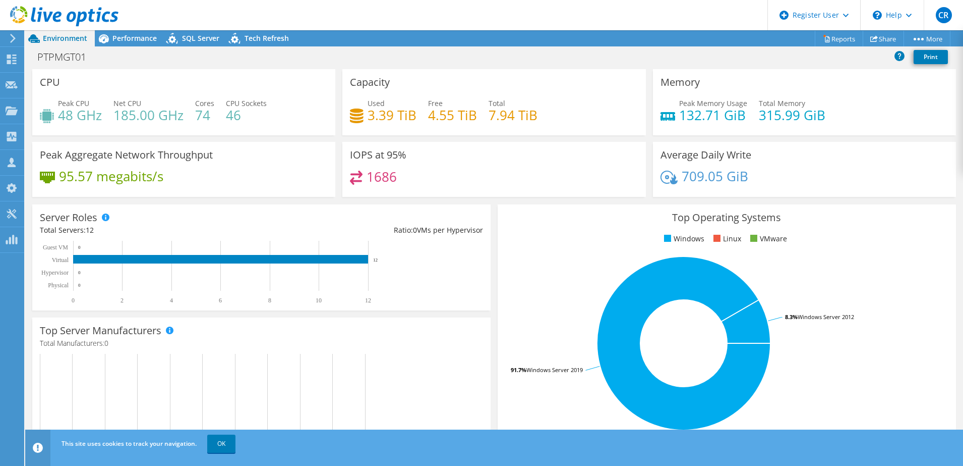
scroll to position [147, 0]
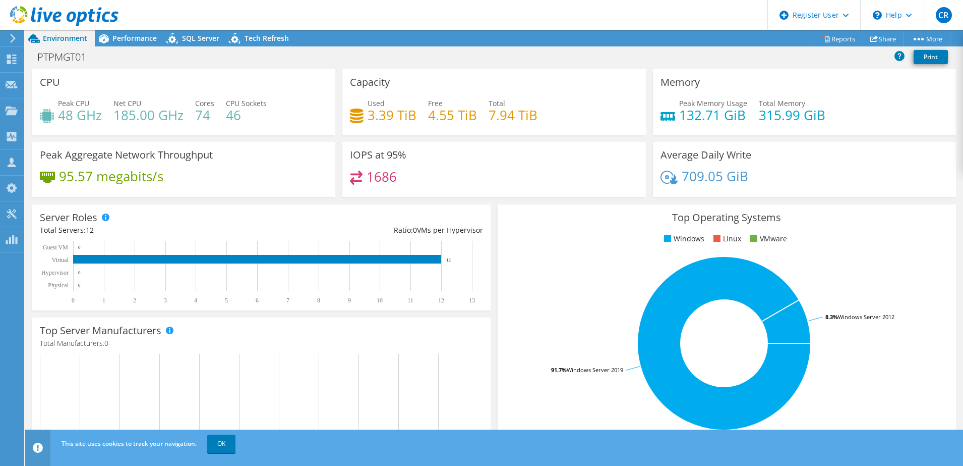
click at [465, 57] on div "PTPMGT01 Print" at bounding box center [494, 56] width 938 height 19
drag, startPoint x: 169, startPoint y: 9, endPoint x: 176, endPoint y: 17, distance: 10.4
click at [169, 9] on header "CR Dell User [PERSON_NAME] [PERSON_NAME][EMAIL_ADDRESS][PERSON_NAME][DOMAIN_NAM…" at bounding box center [481, 15] width 963 height 30
click at [206, 40] on span "SQL Server" at bounding box center [200, 38] width 37 height 10
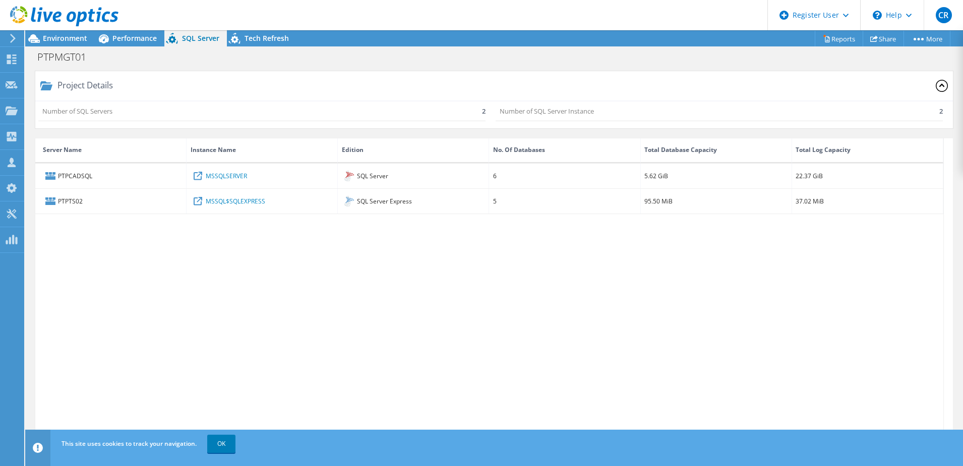
click at [496, 17] on header "CR Dell User [PERSON_NAME] [PERSON_NAME][EMAIL_ADDRESS][PERSON_NAME][DOMAIN_NAM…" at bounding box center [481, 15] width 963 height 30
click at [54, 37] on span "Environment" at bounding box center [65, 38] width 44 height 10
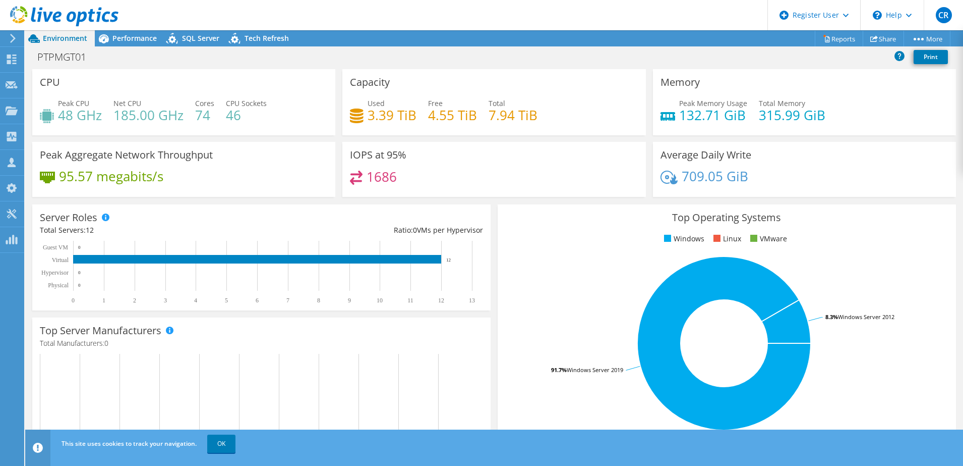
click at [641, 139] on div "Capacity Used 3.39 TiB Free 4.55 TiB Total 7.94 TiB" at bounding box center [494, 105] width 310 height 73
click at [566, 199] on div "IOPS at 95% 1686" at bounding box center [494, 173] width 310 height 62
click at [494, 201] on div "Top Operating Systems Windows Linux VMware 91.7% Windows Server 2019 8.3% Windo…" at bounding box center [727, 325] width 466 height 249
click at [469, 53] on div "PTPMGT01 Print" at bounding box center [494, 56] width 938 height 19
click at [455, 15] on header "CR Dell User [PERSON_NAME] [PERSON_NAME][EMAIL_ADDRESS][PERSON_NAME][DOMAIN_NAM…" at bounding box center [481, 15] width 963 height 30
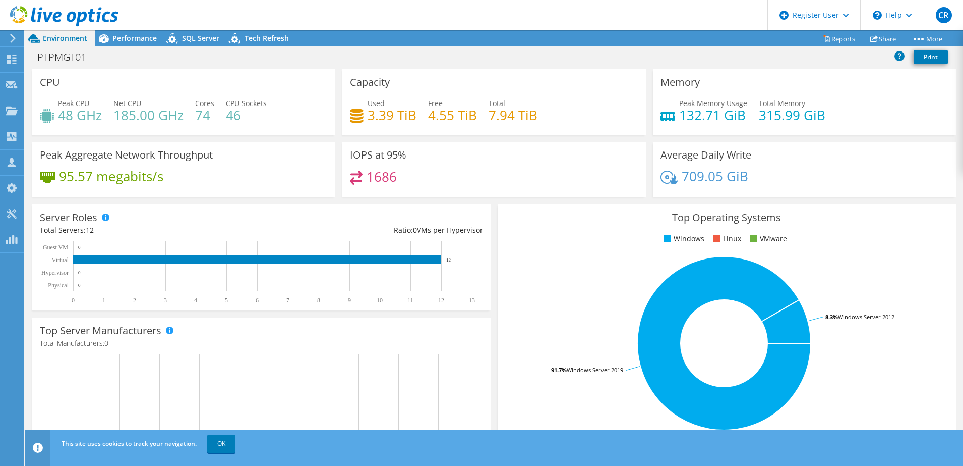
click at [489, 137] on div "Capacity Used 3.39 TiB Free 4.55 TiB Total 7.94 TiB" at bounding box center [494, 105] width 310 height 73
